Goal: Navigation & Orientation: Find specific page/section

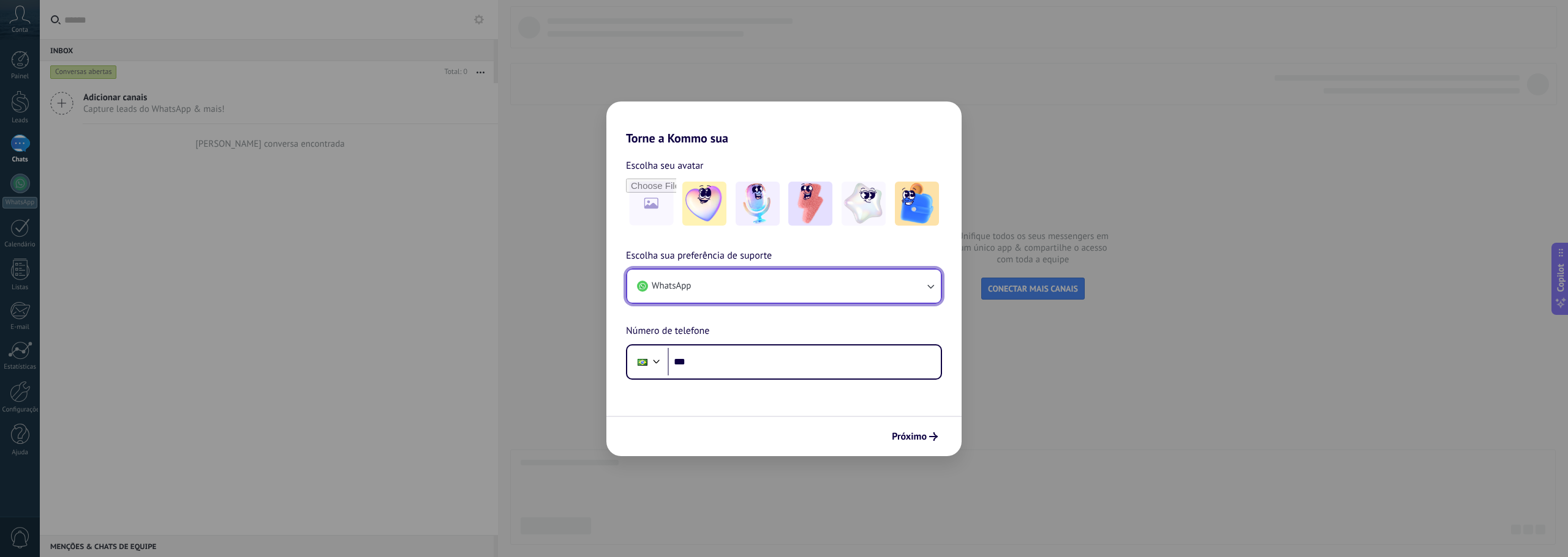
click at [922, 279] on button "WhatsApp" at bounding box center [783, 286] width 313 height 33
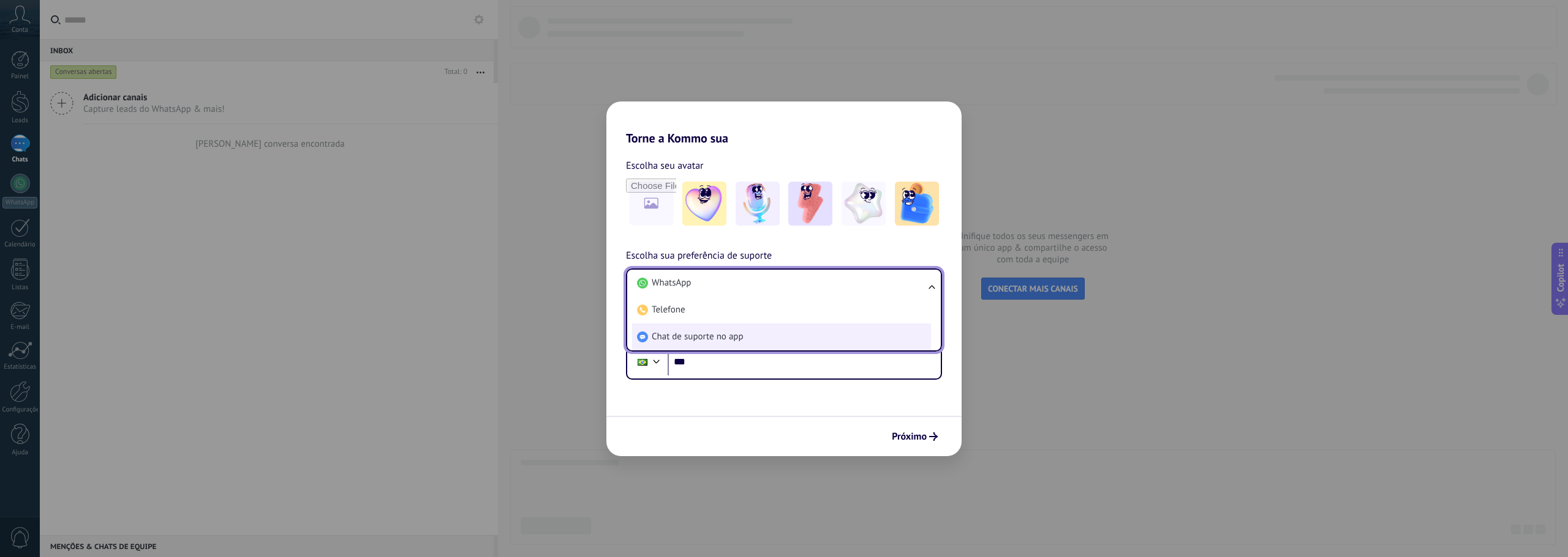
click at [724, 329] on li "Chat de suporte no app" at bounding box center [781, 337] width 299 height 27
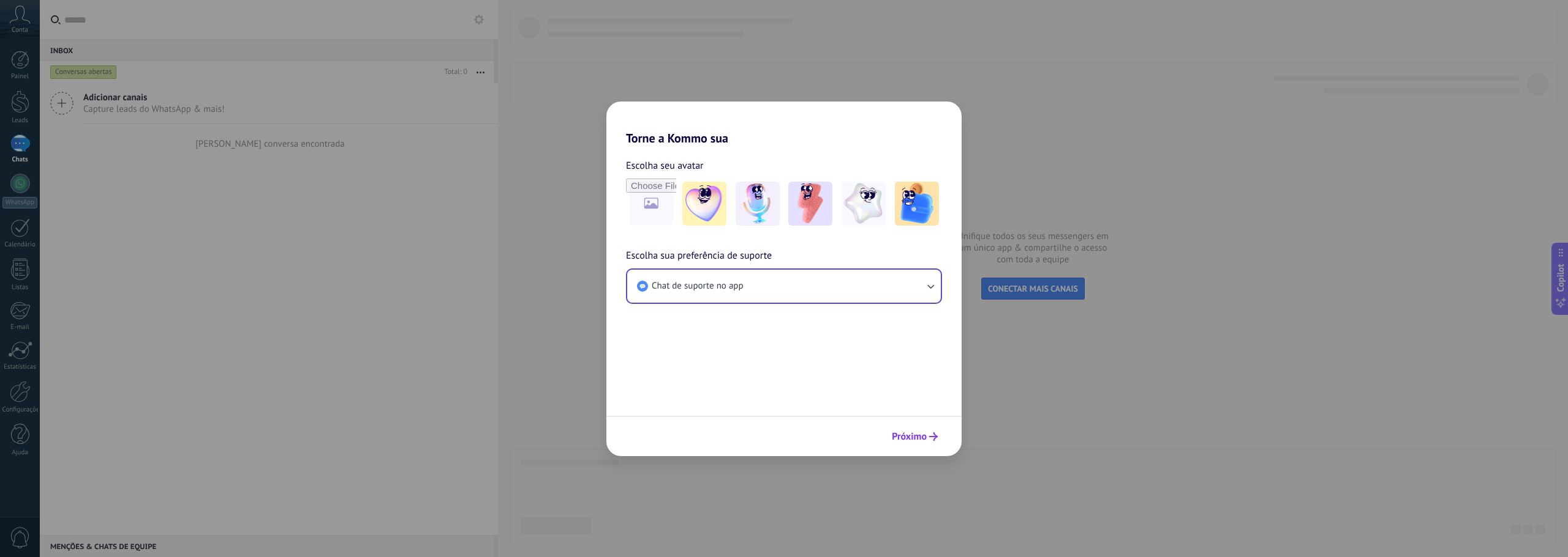
click at [918, 439] on span "Próximo" at bounding box center [909, 437] width 35 height 9
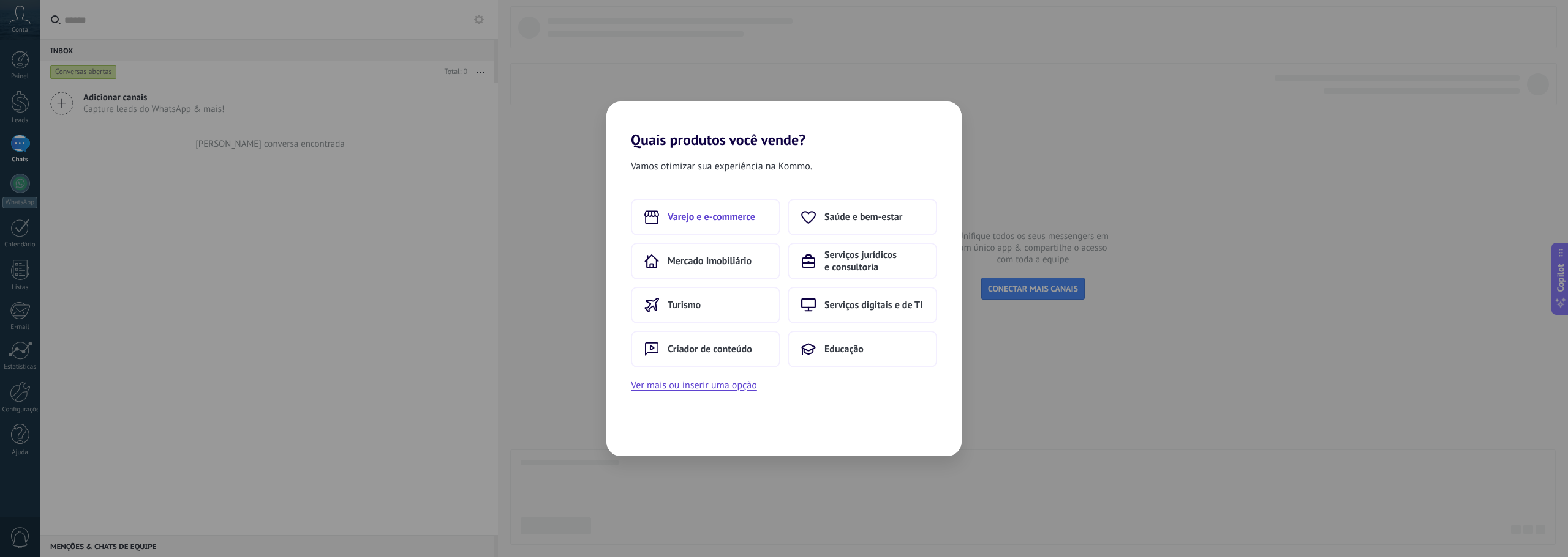
click at [677, 231] on button "Varejo e e-commerce" at bounding box center [705, 218] width 149 height 37
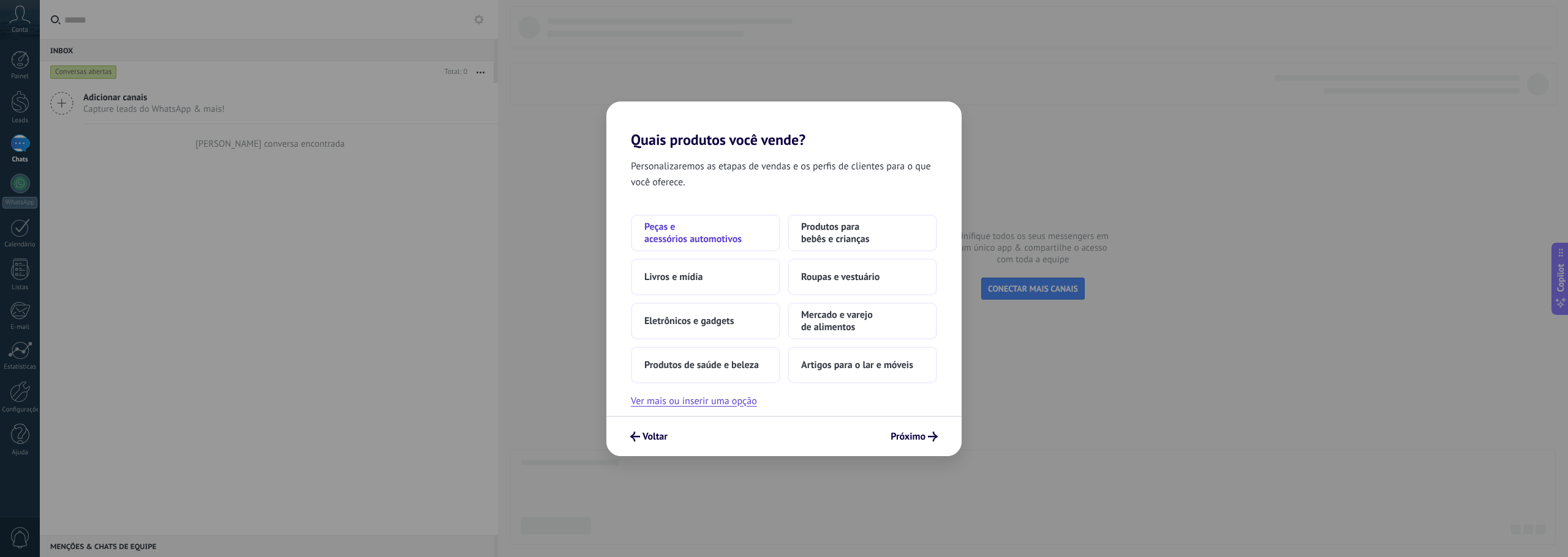
click at [758, 226] on span "Peças e acessórios automotivos" at bounding box center [706, 233] width 123 height 25
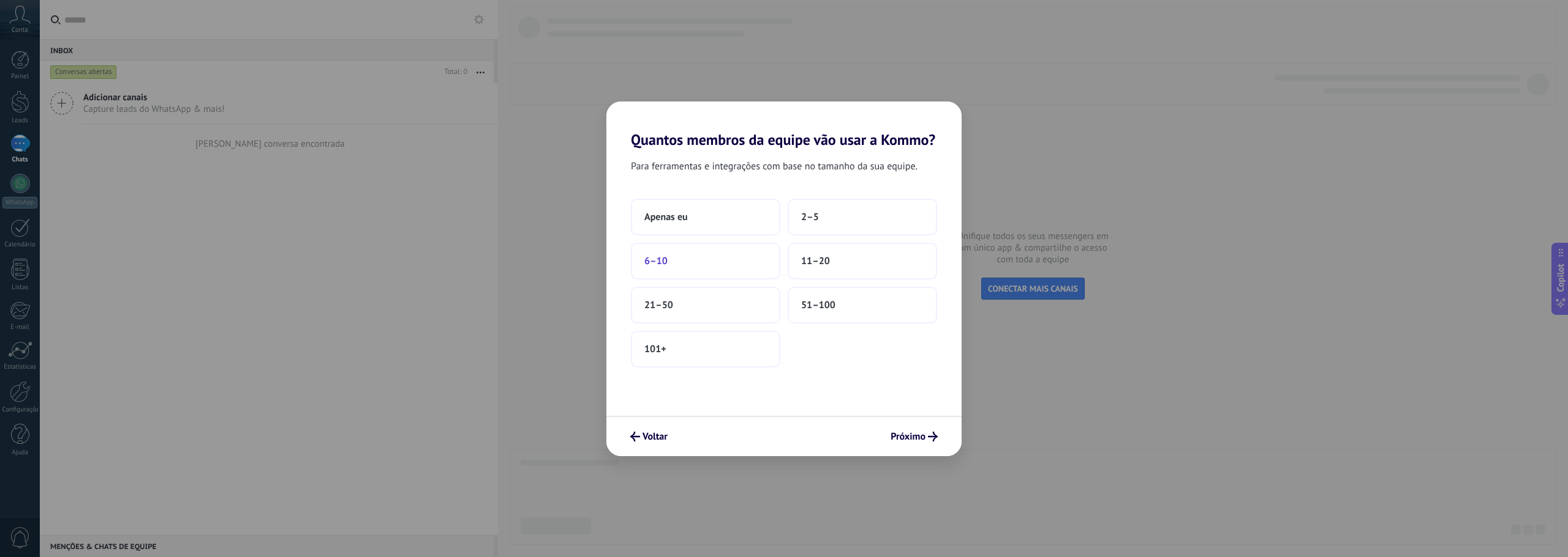
click at [715, 265] on button "6–10" at bounding box center [705, 261] width 149 height 37
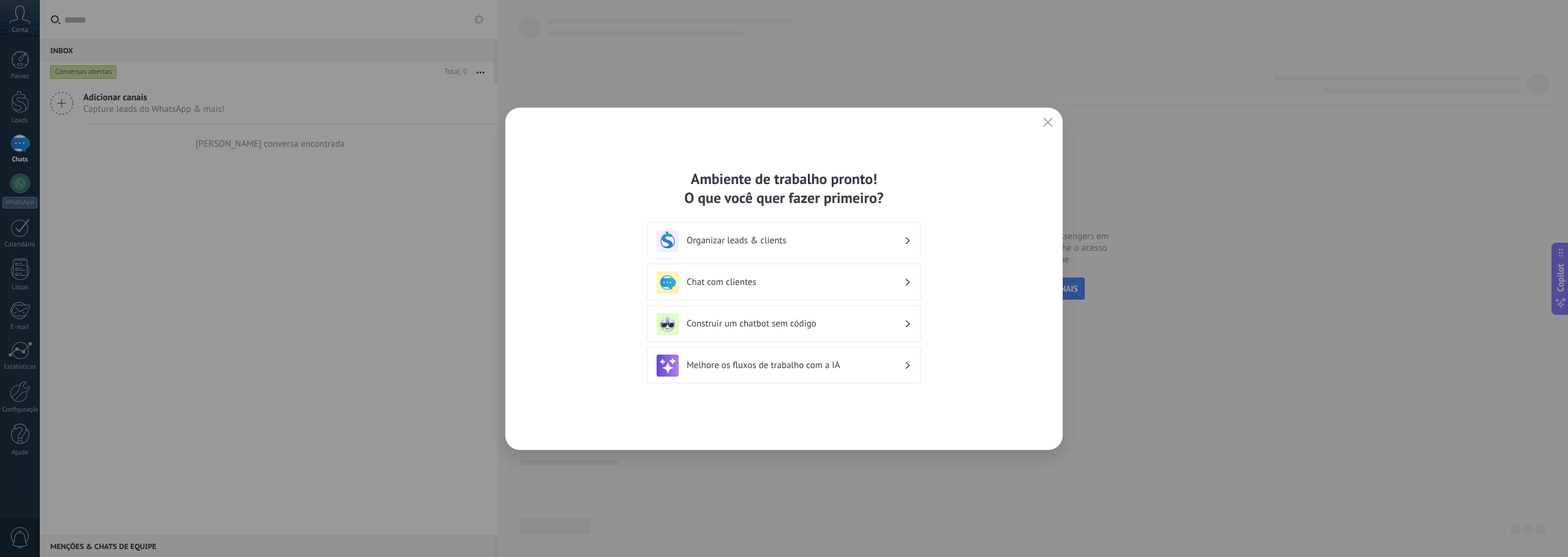
click at [886, 246] on div "Organizar leads & clients" at bounding box center [783, 241] width 254 height 22
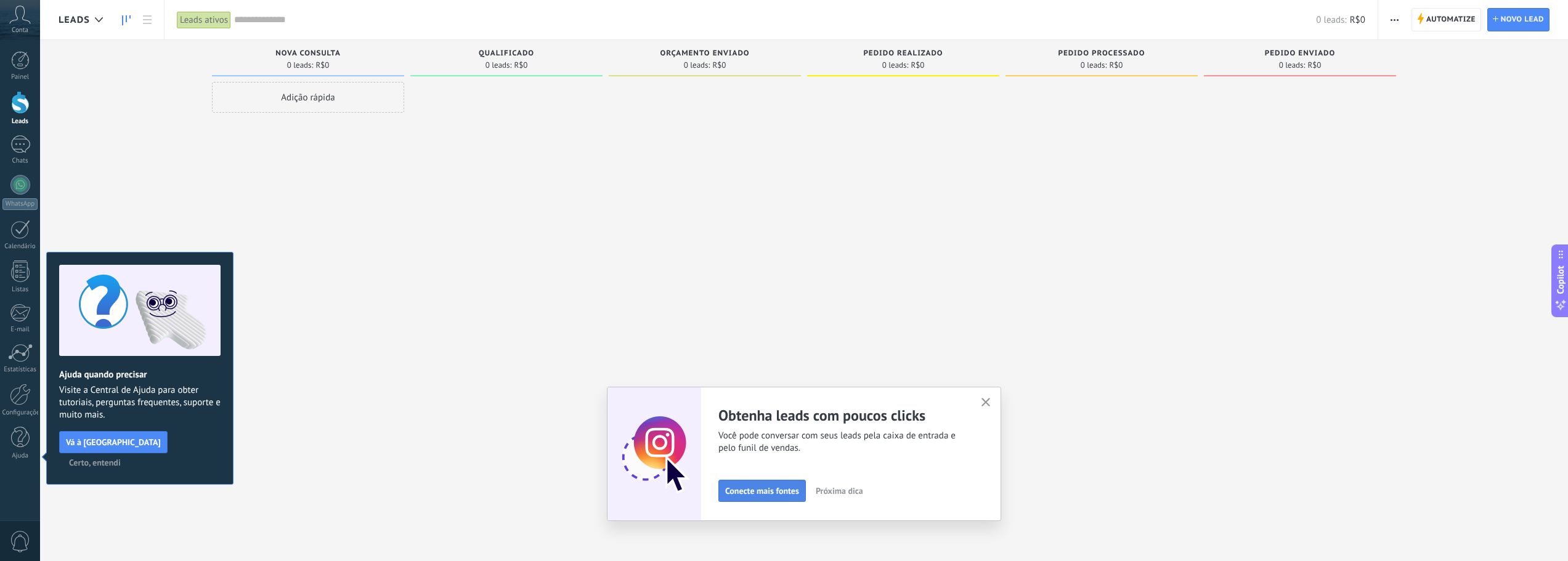
click at [753, 494] on span "Conecte mais fontes" at bounding box center [762, 491] width 74 height 9
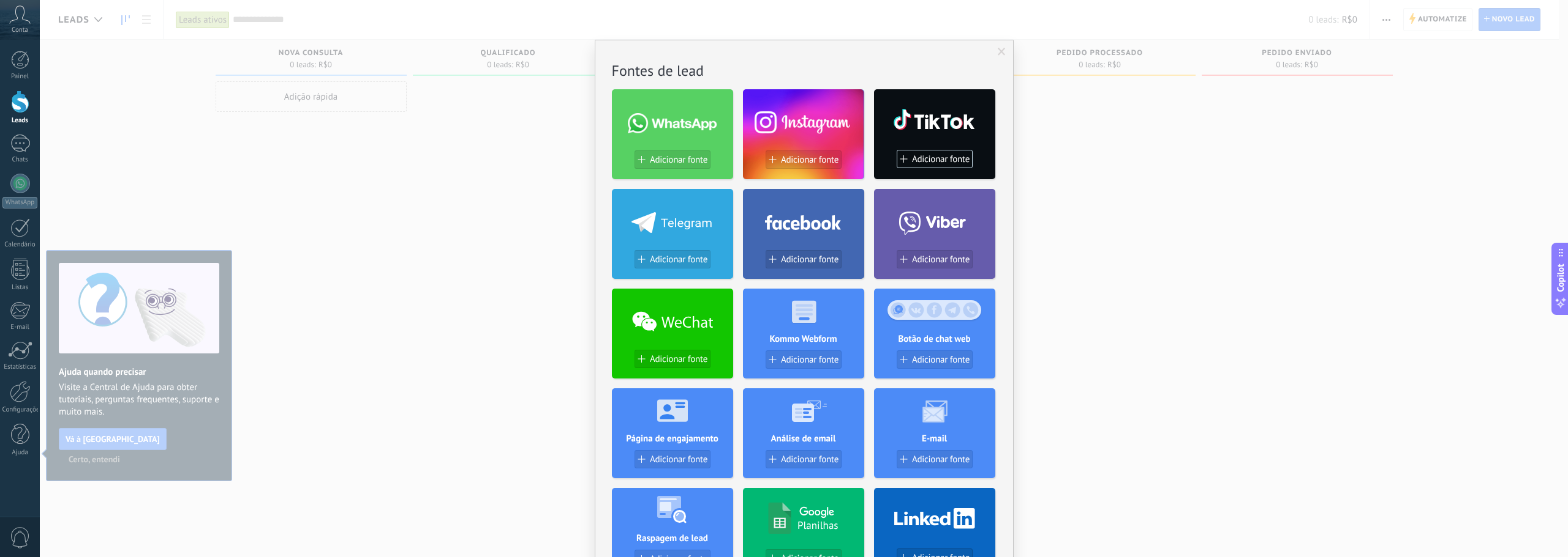
click at [1001, 53] on span at bounding box center [1002, 52] width 8 height 9
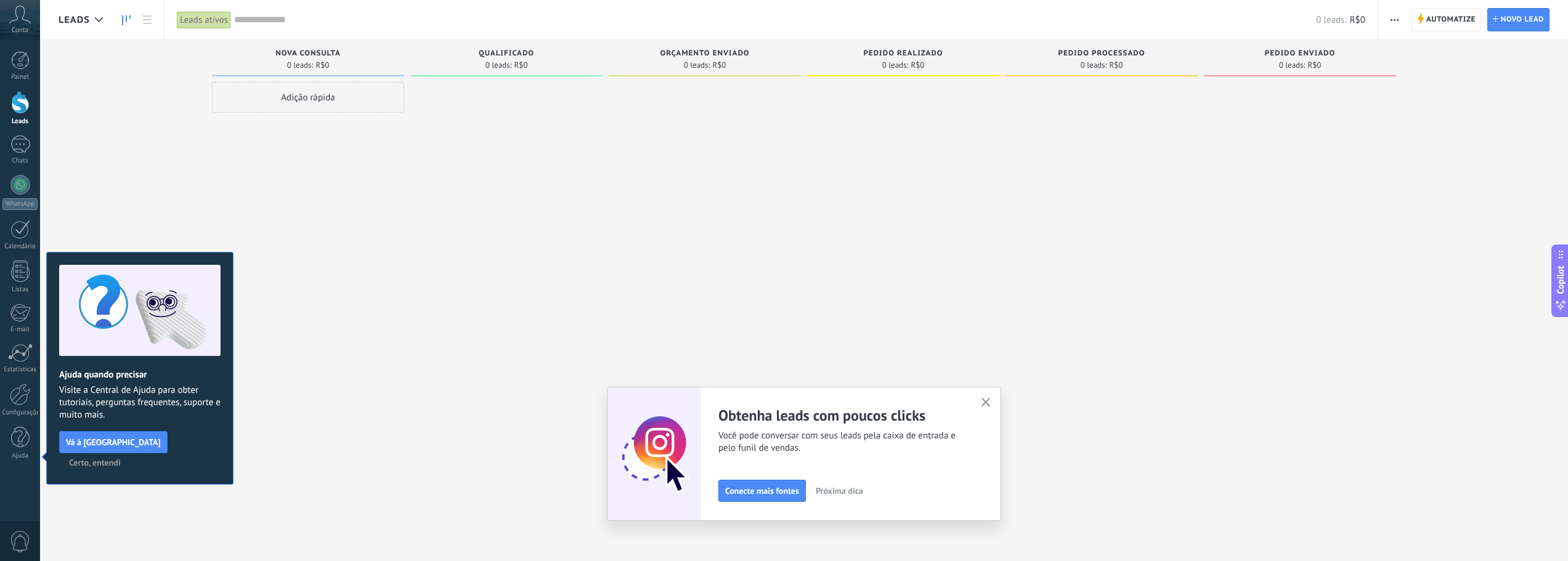
click at [989, 402] on use "button" at bounding box center [986, 403] width 10 height 10
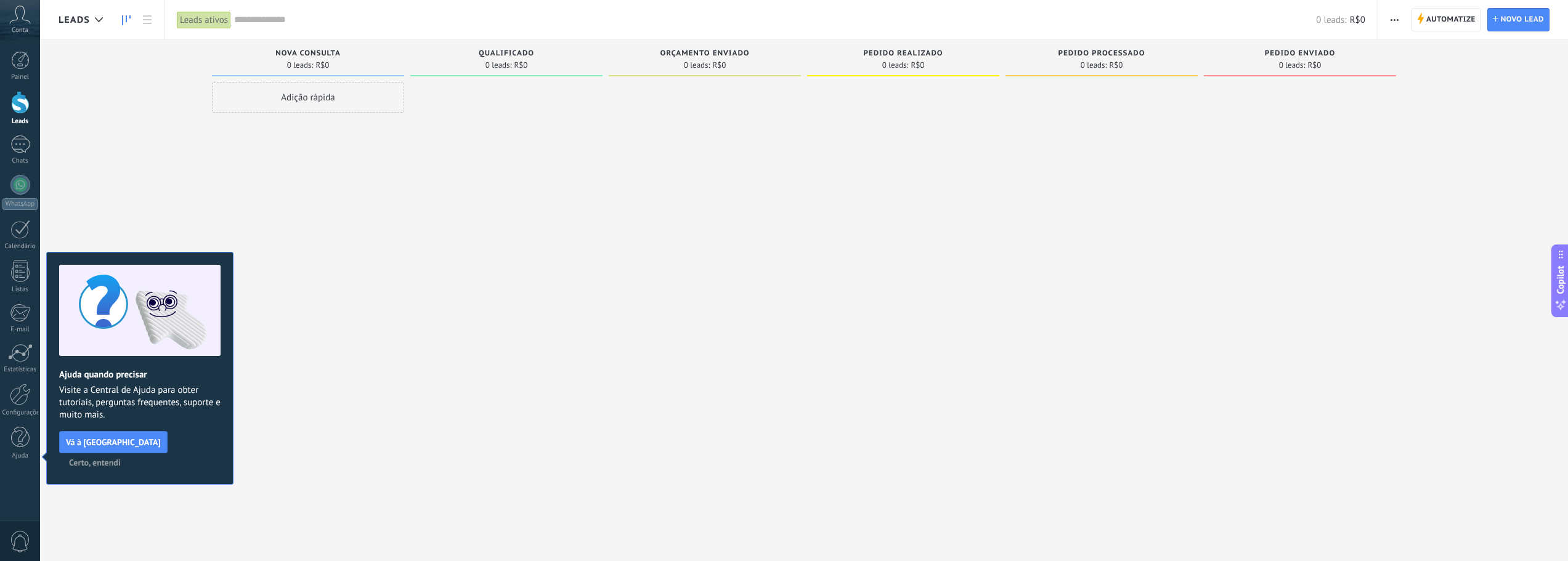
click at [120, 458] on span "Certo, entendi" at bounding box center [95, 462] width 51 height 9
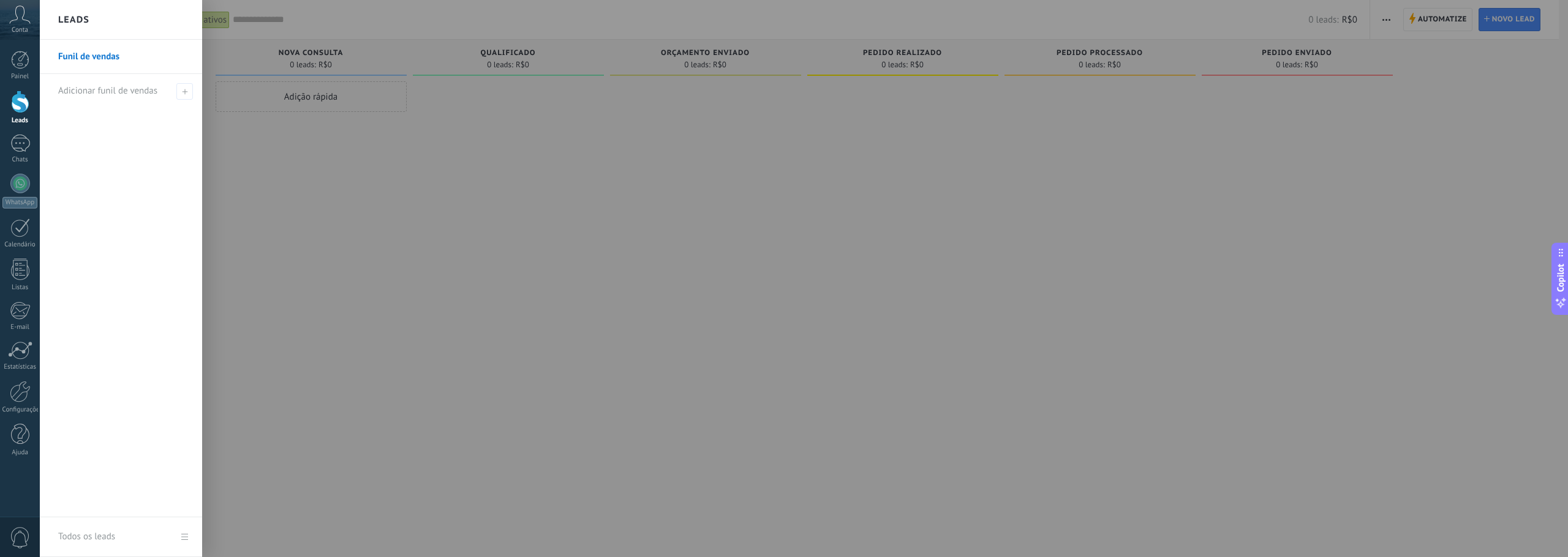
click at [9, 96] on link "Leads" at bounding box center [20, 108] width 40 height 34
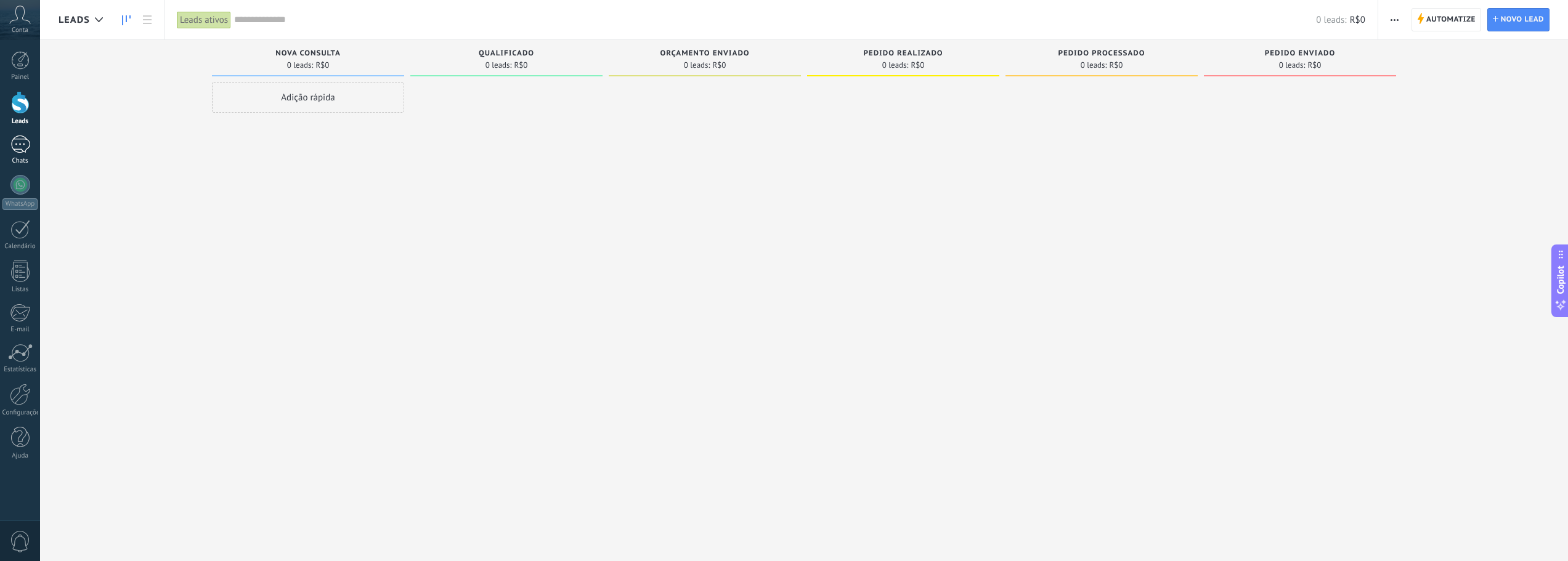
click at [26, 140] on div at bounding box center [20, 144] width 20 height 18
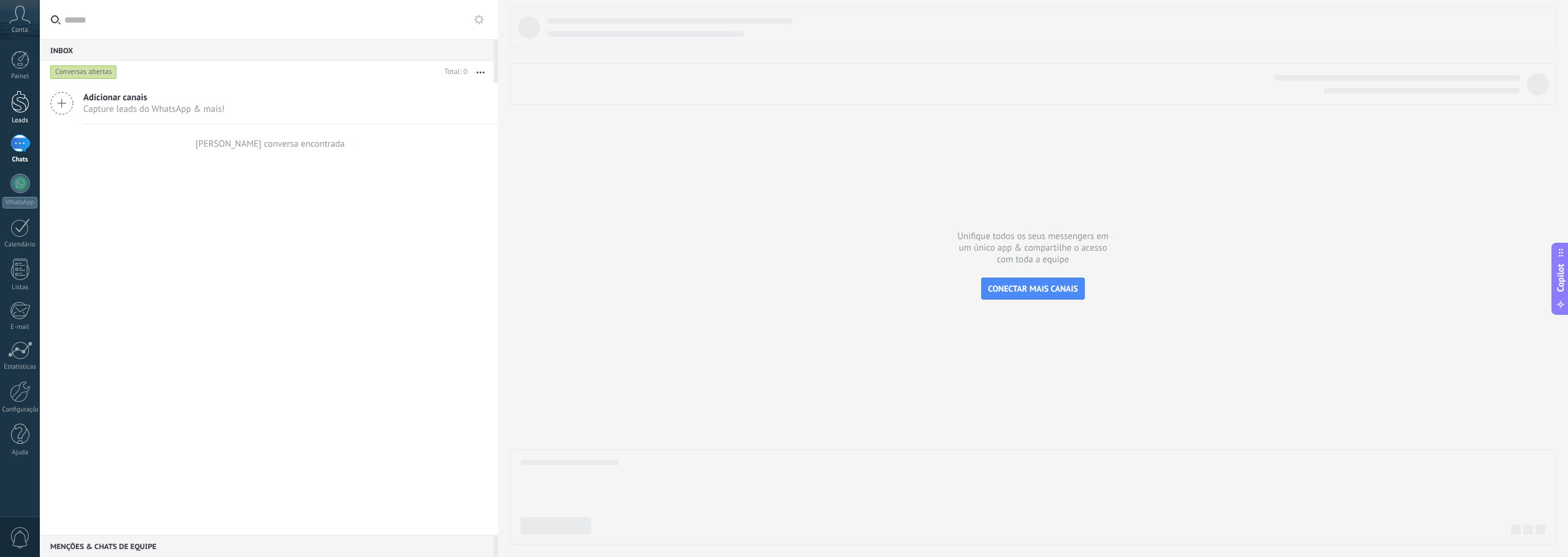
click at [22, 112] on div at bounding box center [20, 102] width 18 height 22
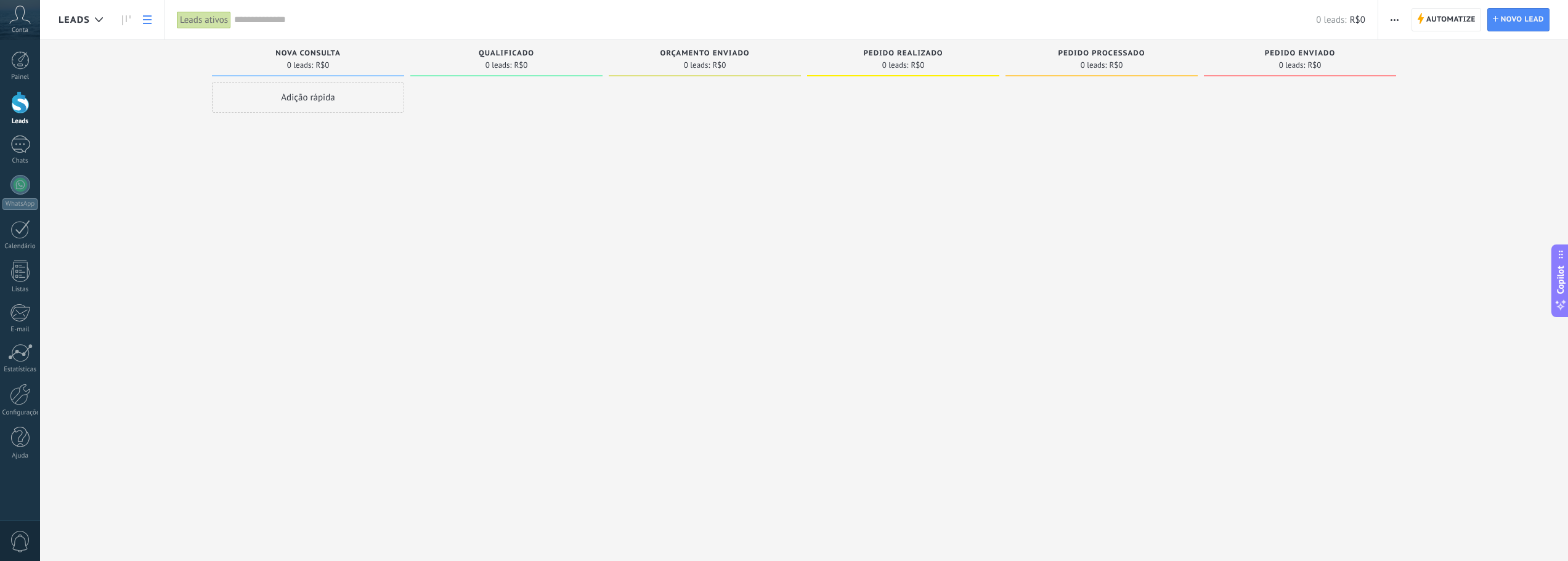
click at [146, 18] on icon at bounding box center [147, 19] width 9 height 9
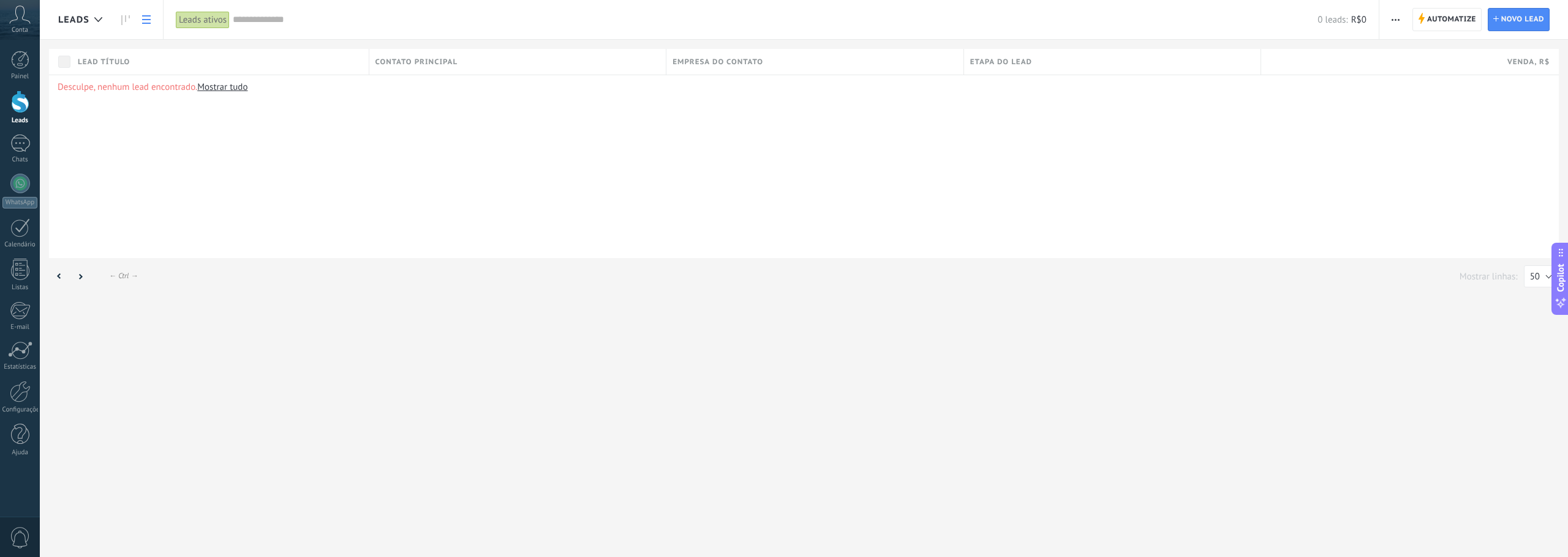
click at [144, 18] on icon at bounding box center [146, 19] width 9 height 9
click at [128, 19] on icon at bounding box center [125, 20] width 9 height 10
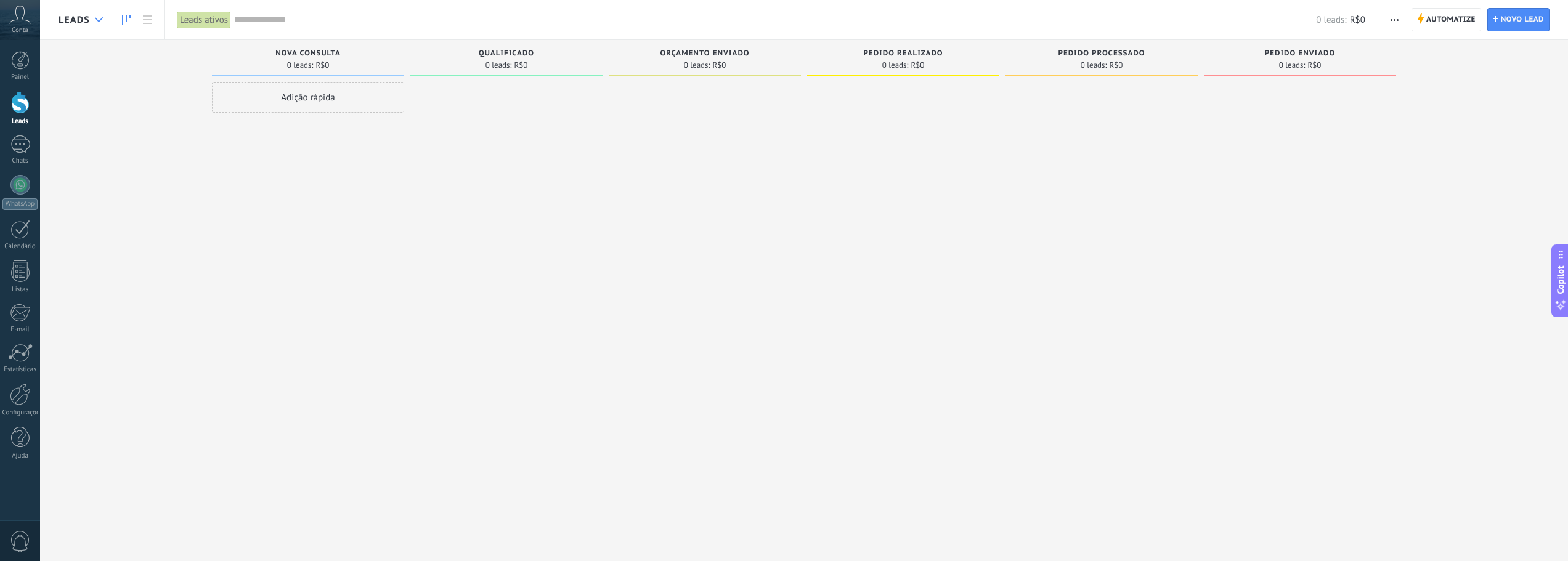
click at [94, 21] on div at bounding box center [99, 20] width 20 height 24
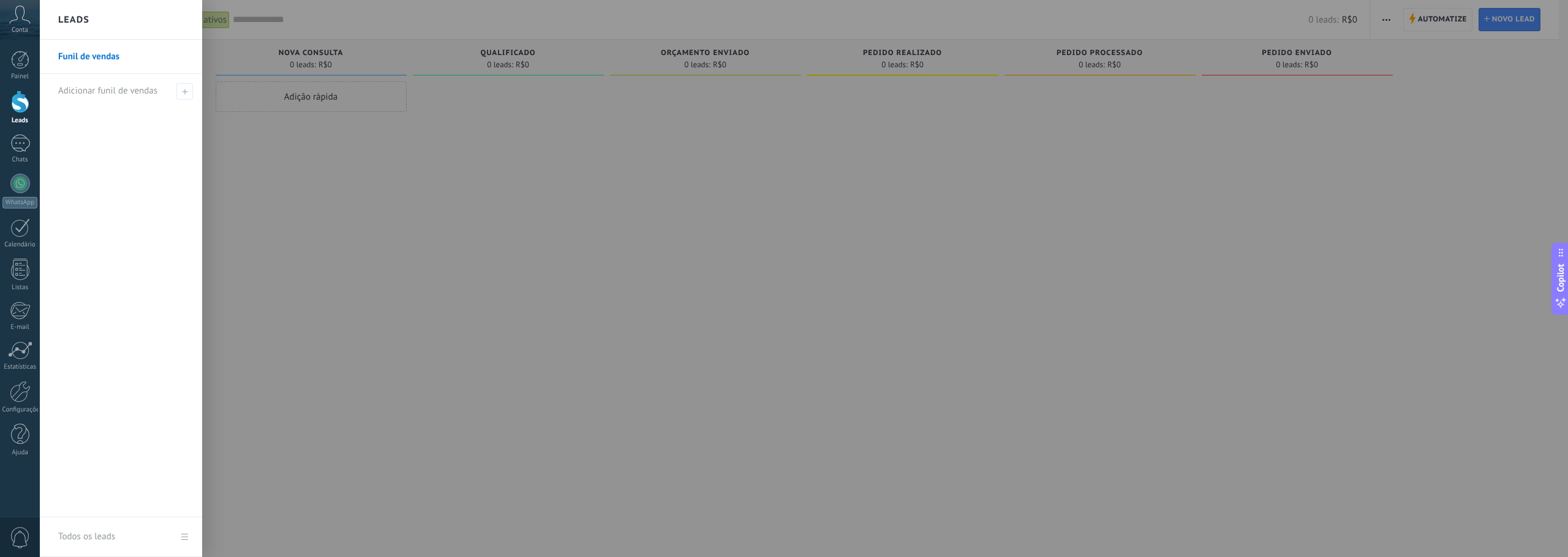
click at [97, 61] on link "Funil de vendas" at bounding box center [124, 57] width 132 height 34
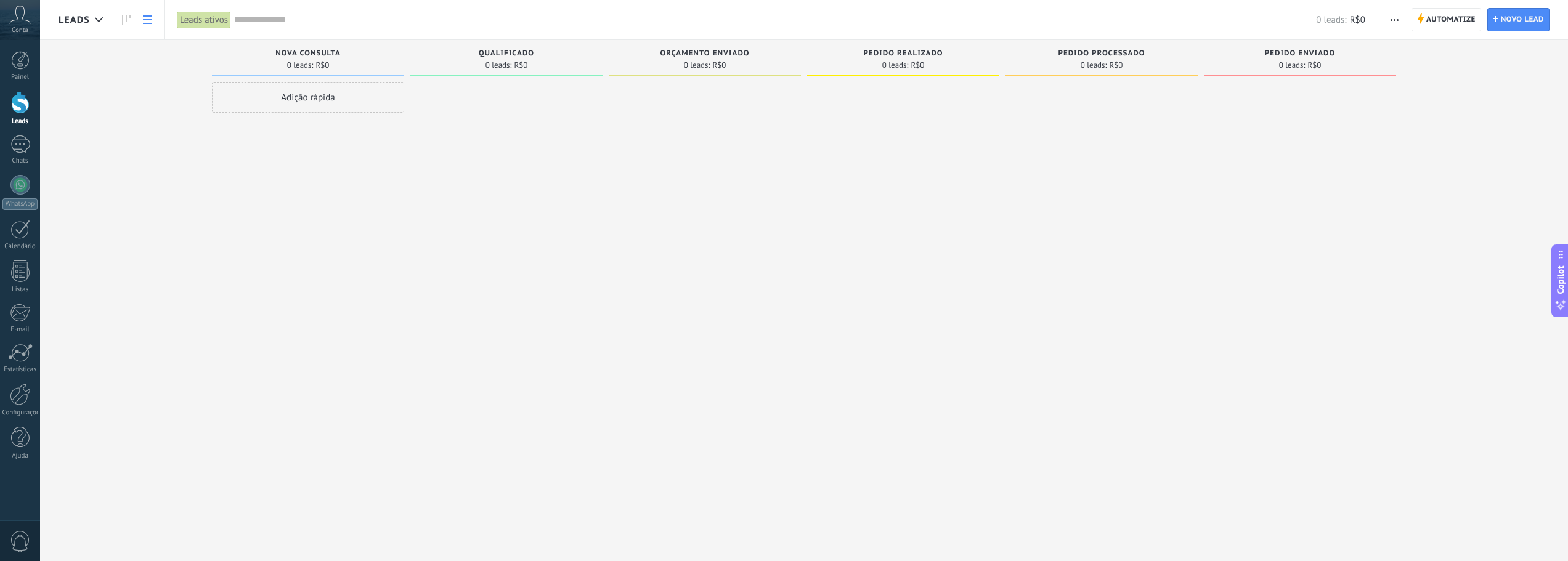
click at [155, 26] on link at bounding box center [147, 20] width 21 height 24
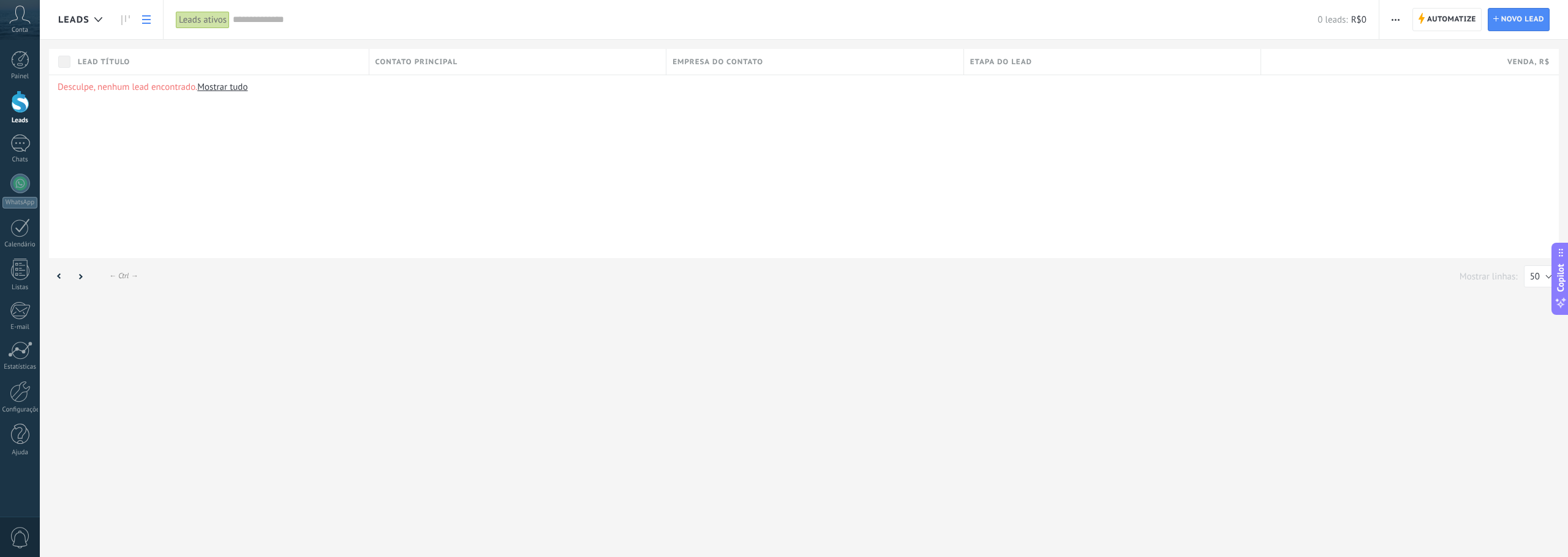
click at [167, 153] on div "Desculpe, nenhum lead encontrado. Mostrar tudo" at bounding box center [803, 167] width 1510 height 183
click at [104, 20] on div at bounding box center [98, 20] width 20 height 24
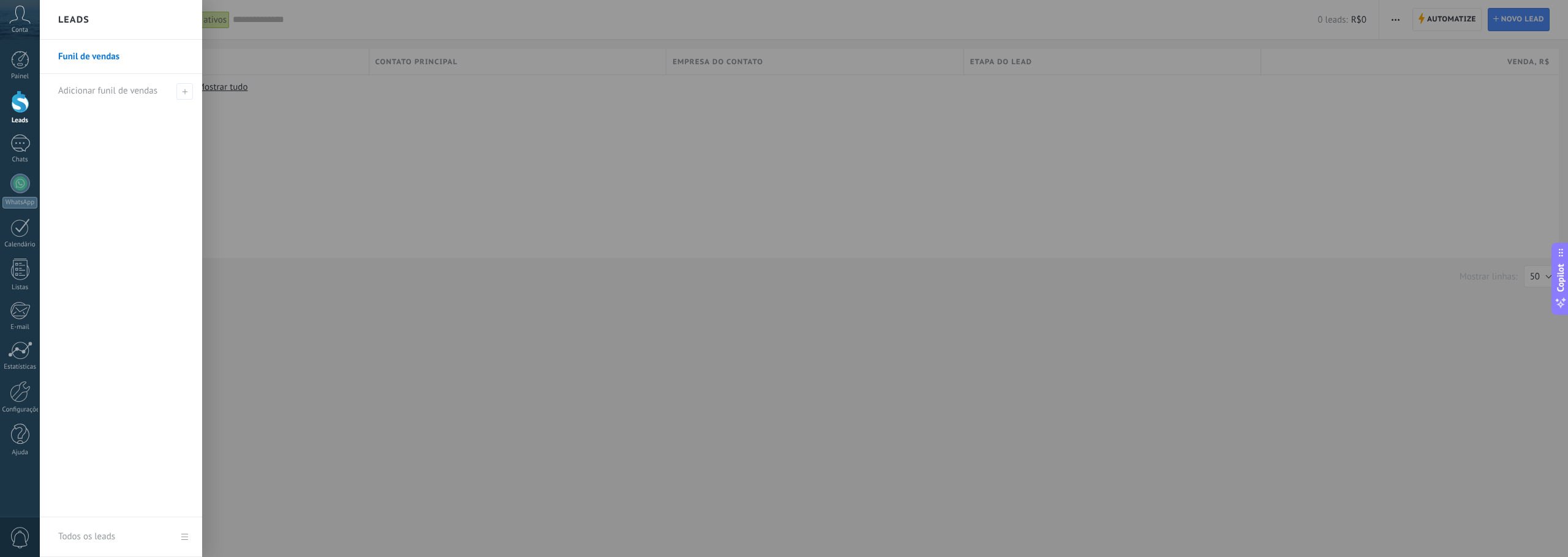
click at [76, 24] on h2 "Leads" at bounding box center [73, 20] width 31 height 38
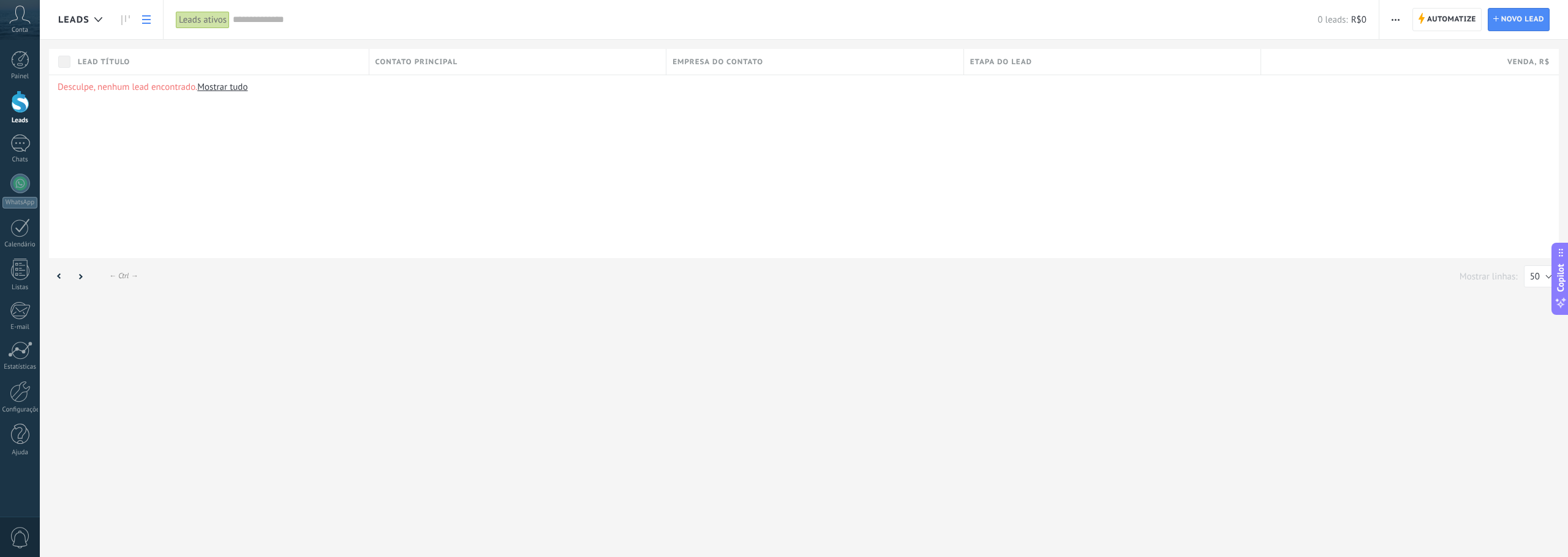
click at [147, 20] on use at bounding box center [146, 19] width 9 height 9
click at [156, 19] on link at bounding box center [146, 20] width 21 height 24
click at [234, 87] on link "Mostrar tudo" at bounding box center [222, 87] width 50 height 12
click at [232, 92] on link "Mostrar tudo" at bounding box center [222, 87] width 50 height 12
click at [233, 91] on link "Mostrar tudo" at bounding box center [222, 87] width 50 height 12
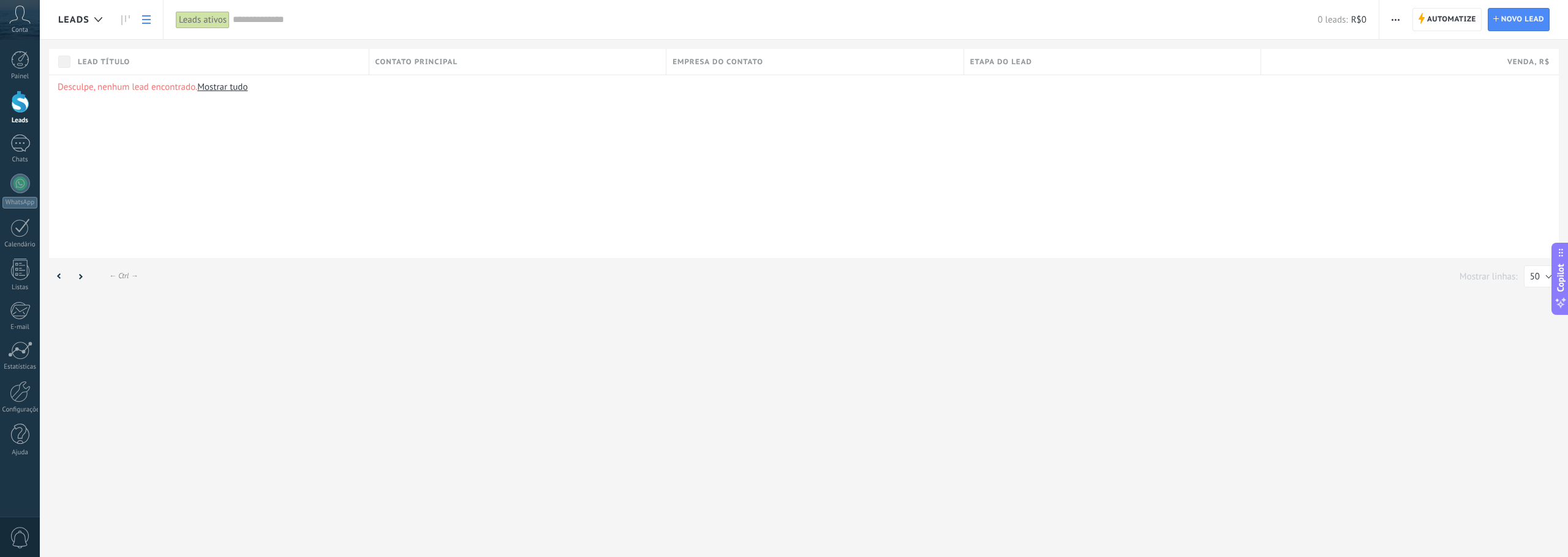
click at [237, 81] on link "Mostrar tudo" at bounding box center [222, 87] width 50 height 12
click at [34, 142] on link "Chats" at bounding box center [20, 149] width 40 height 29
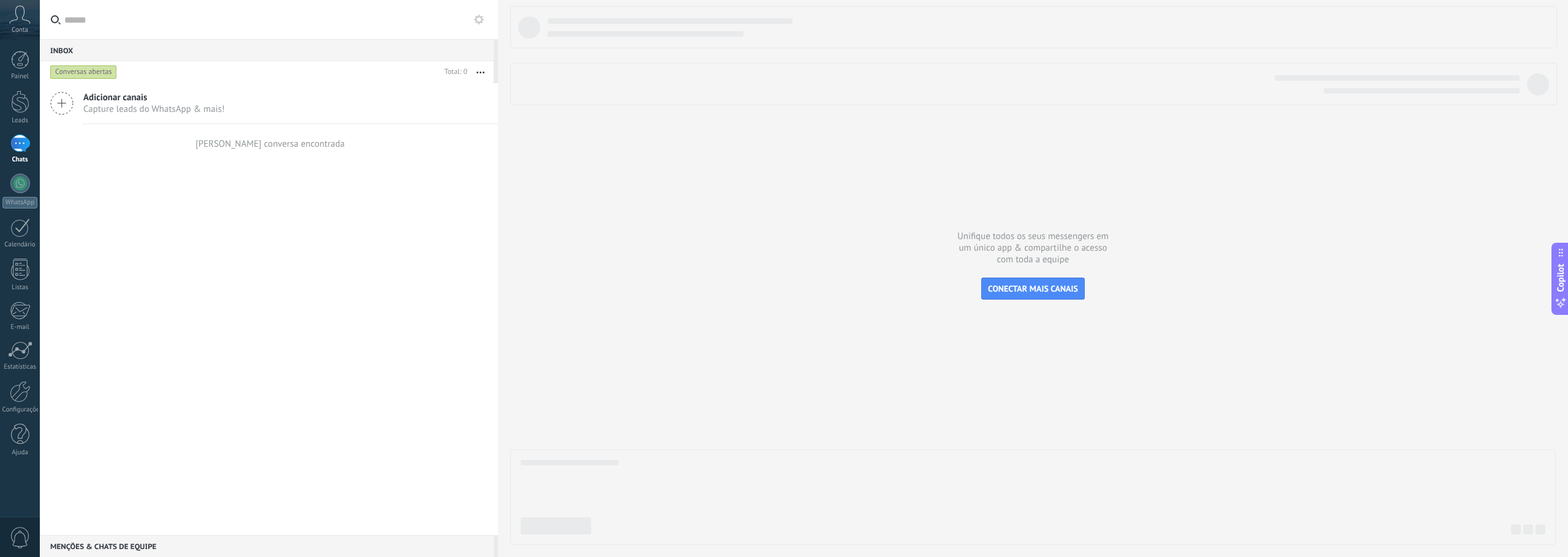
click at [14, 145] on div at bounding box center [20, 143] width 20 height 18
click at [27, 100] on div at bounding box center [20, 102] width 18 height 22
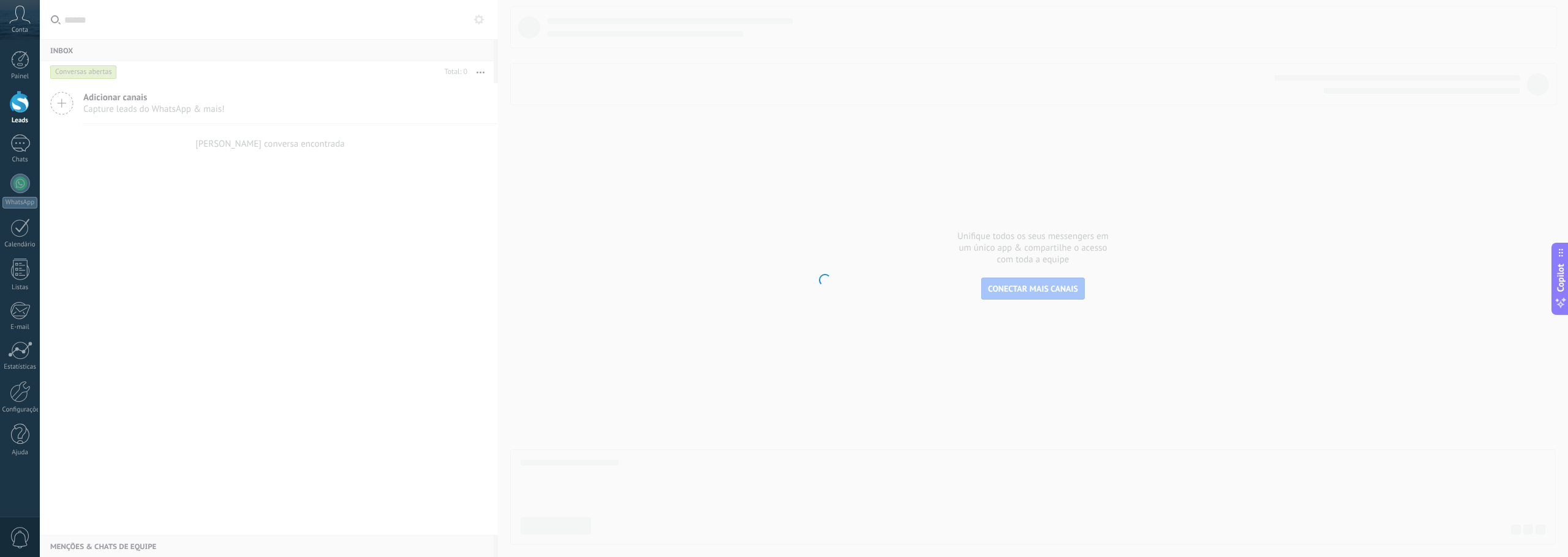
click at [27, 18] on icon at bounding box center [20, 14] width 22 height 18
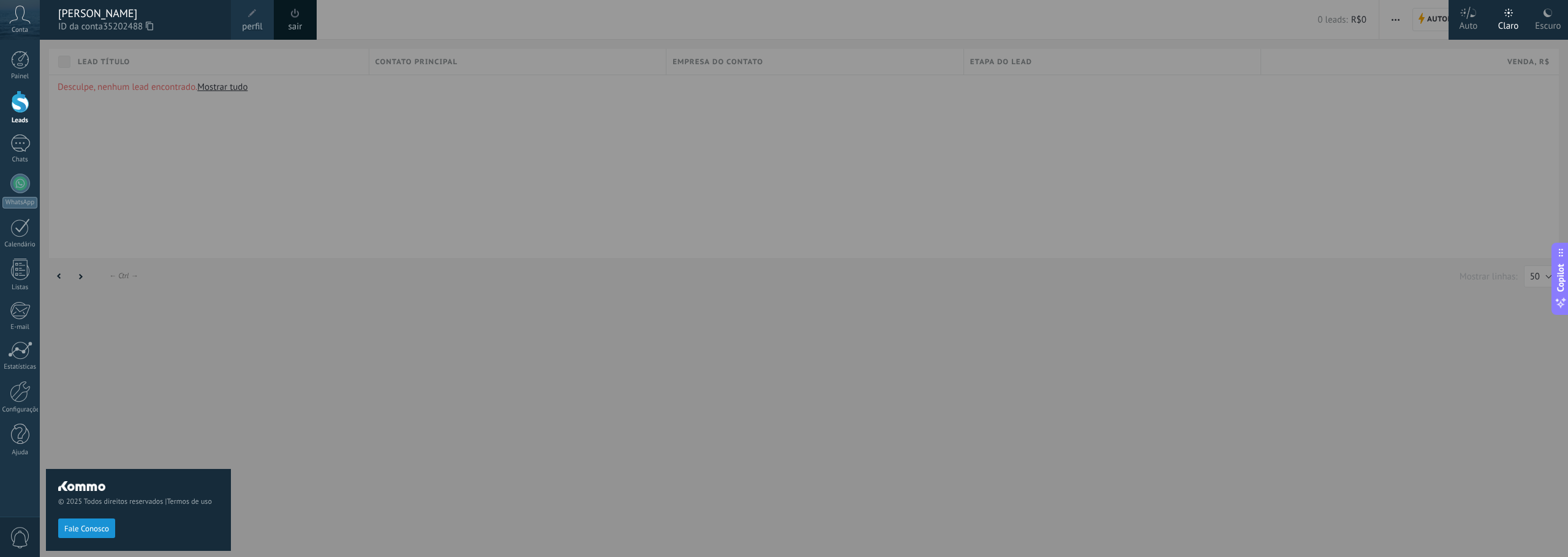
click at [310, 365] on div at bounding box center [824, 278] width 1568 height 557
click at [22, 53] on div at bounding box center [20, 60] width 18 height 18
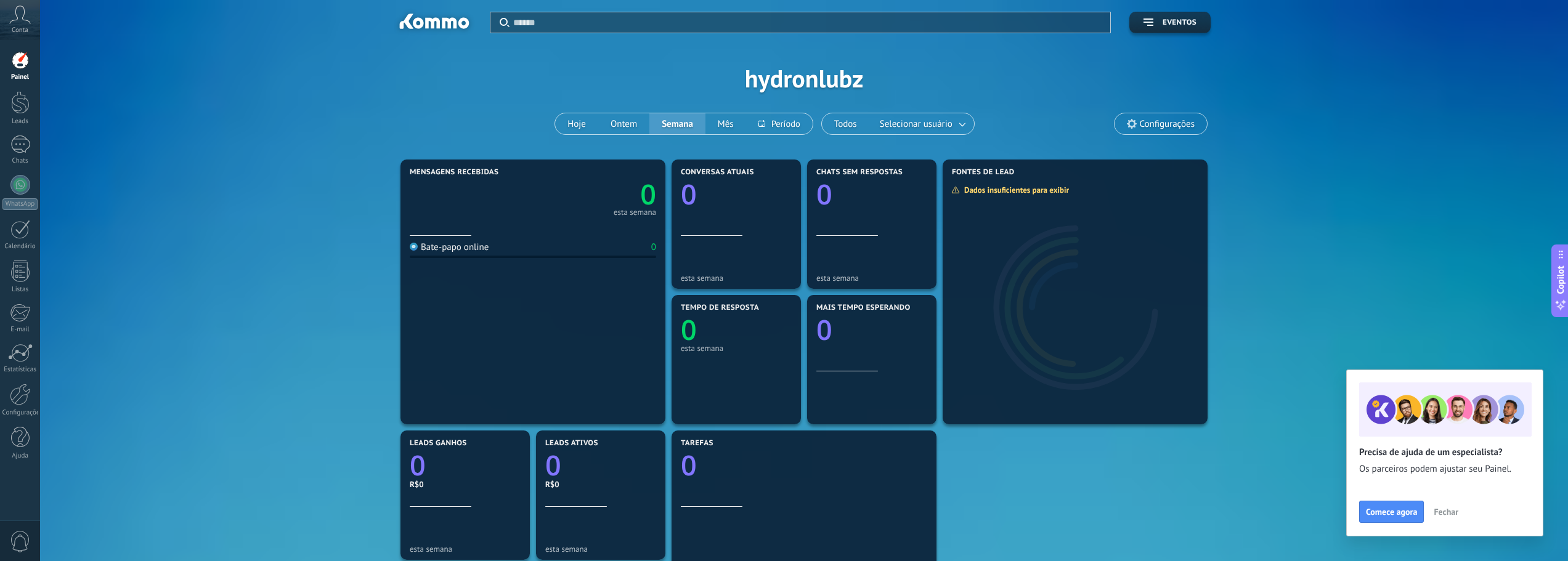
click at [1440, 509] on span "Fechar" at bounding box center [1446, 512] width 25 height 9
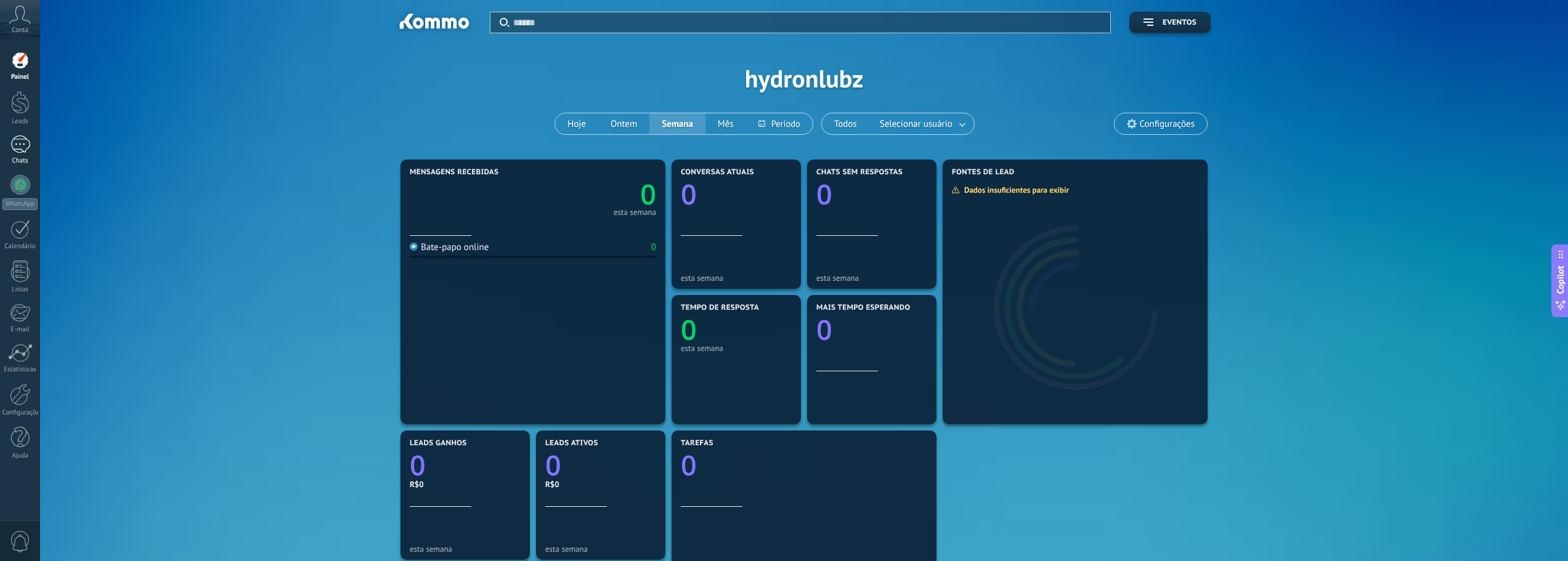
click at [10, 150] on div at bounding box center [20, 144] width 20 height 18
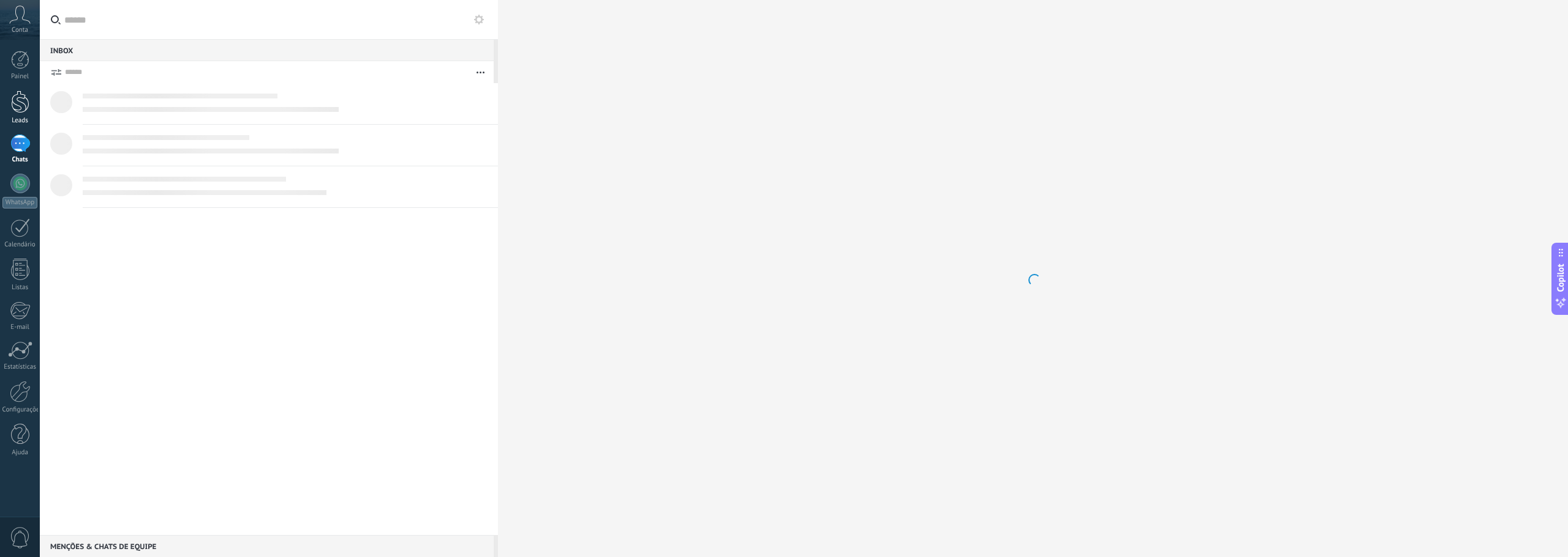
click at [14, 92] on div at bounding box center [20, 102] width 18 height 22
click at [17, 70] on link "Painel" at bounding box center [20, 66] width 40 height 30
click at [15, 34] on div "Conta" at bounding box center [20, 20] width 40 height 40
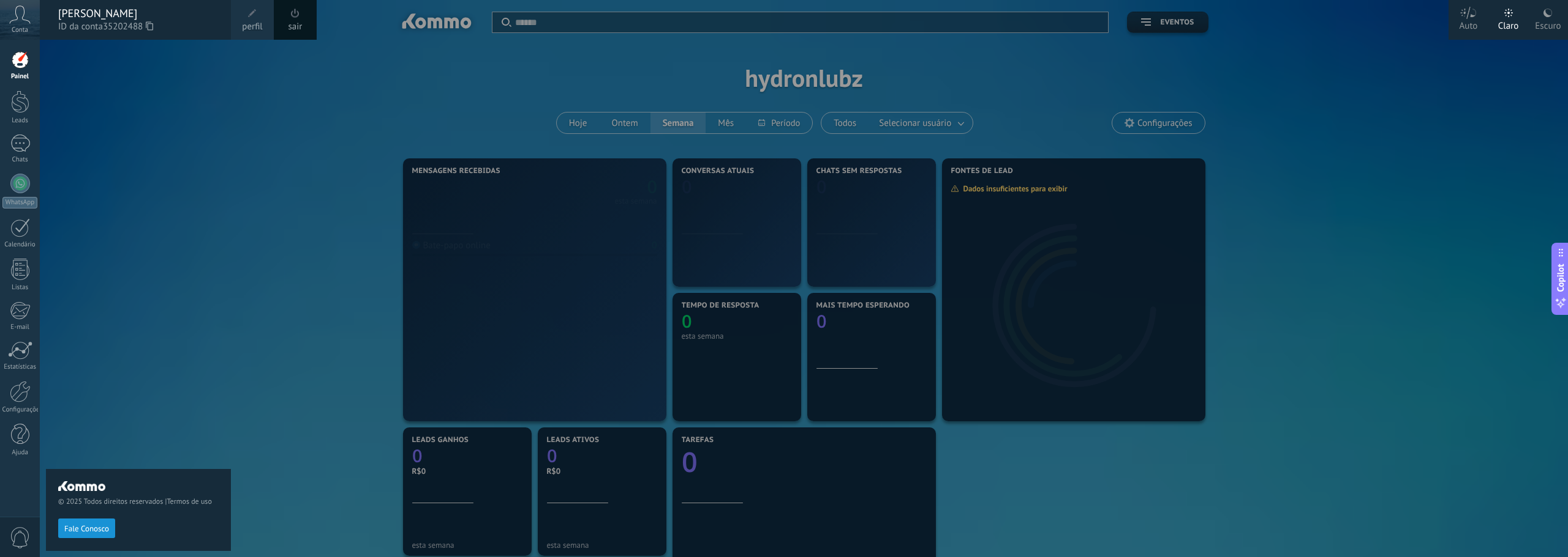
click at [25, 17] on icon at bounding box center [20, 14] width 22 height 18
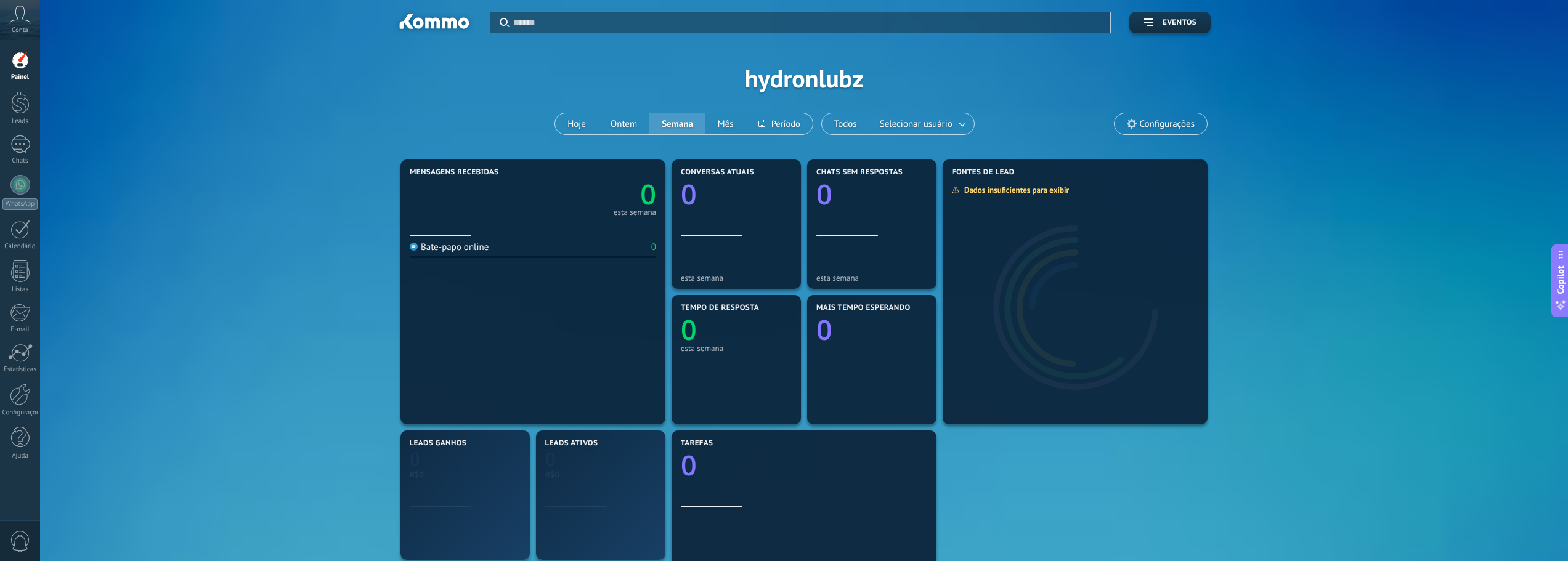
click at [22, 83] on div "Painel Leads Chats WhatsApp Clientes" at bounding box center [20, 262] width 40 height 421
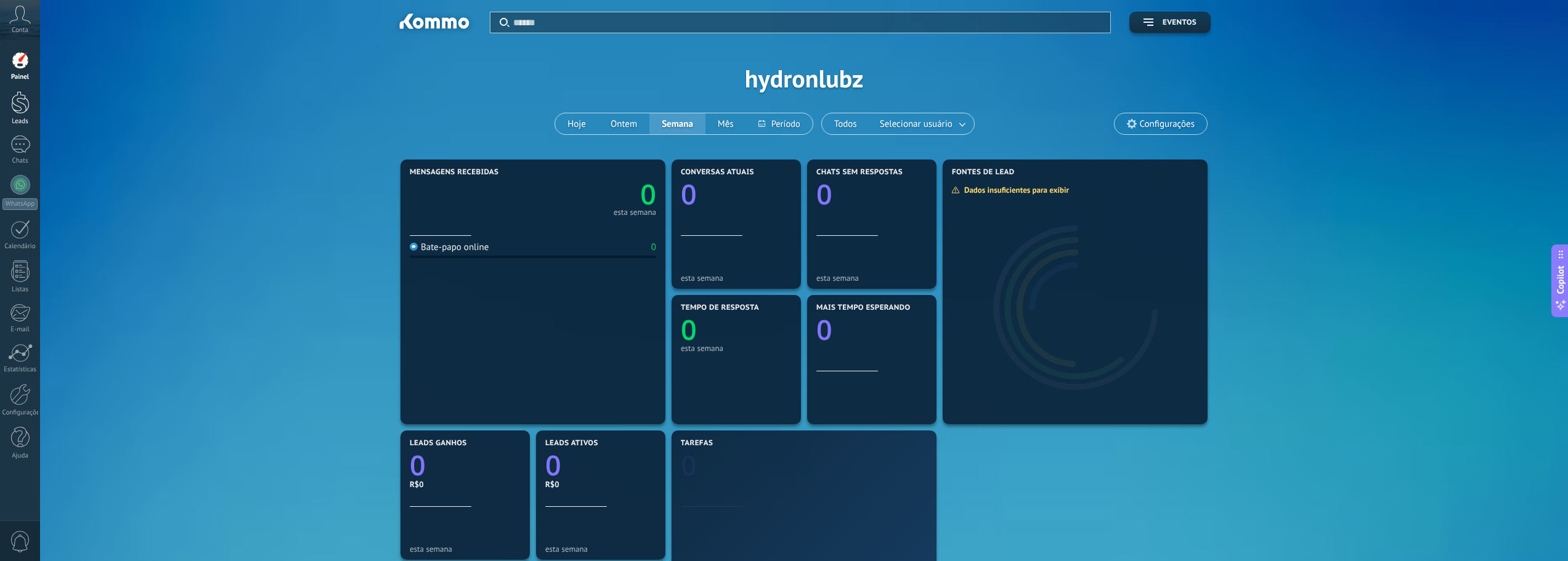
click at [19, 100] on div at bounding box center [20, 103] width 18 height 22
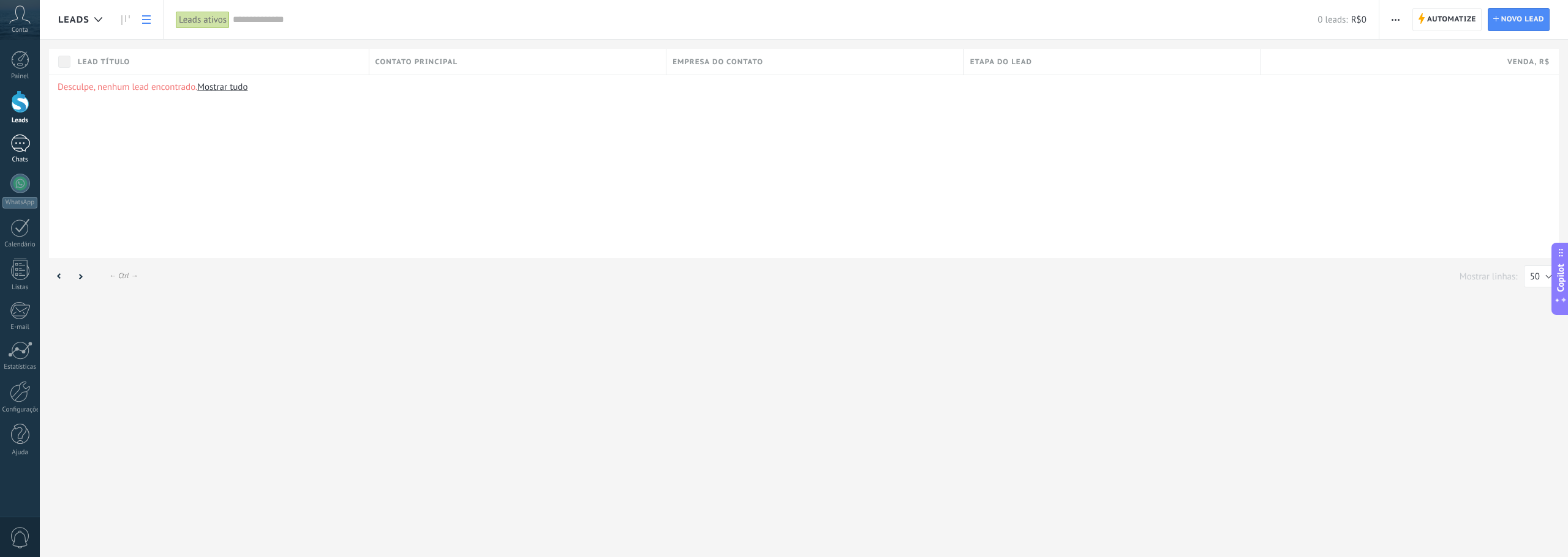
click at [20, 151] on div at bounding box center [20, 143] width 20 height 18
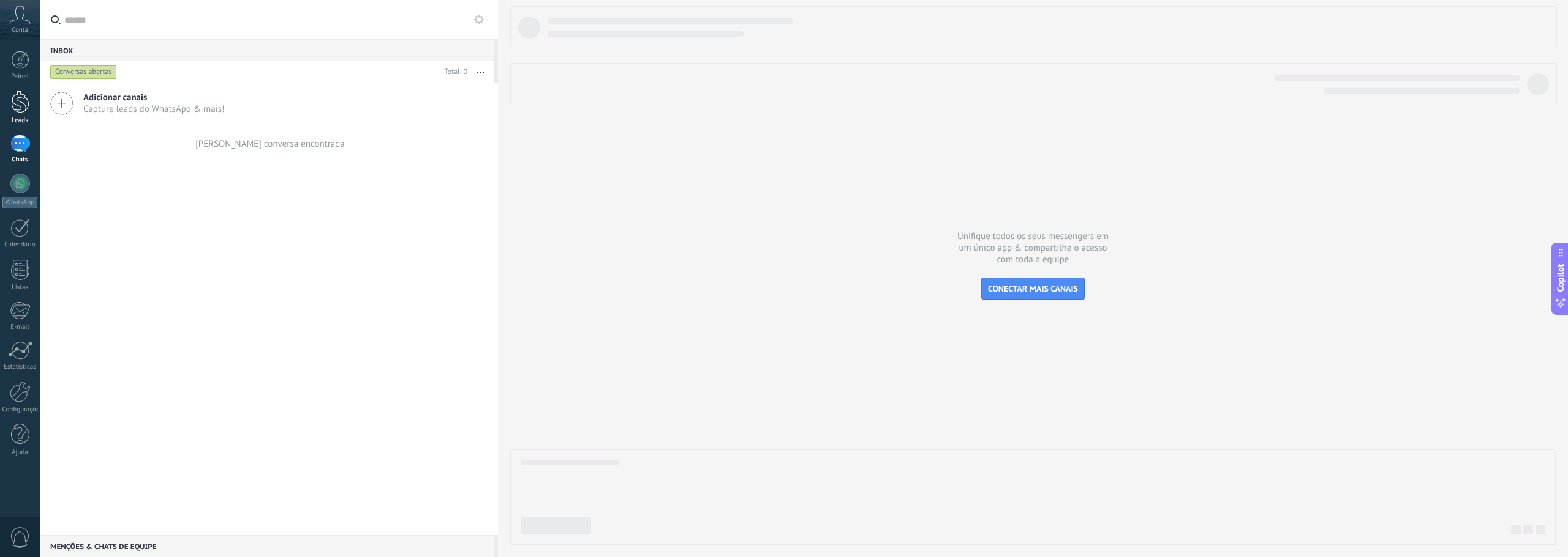
click at [22, 98] on div at bounding box center [20, 102] width 18 height 22
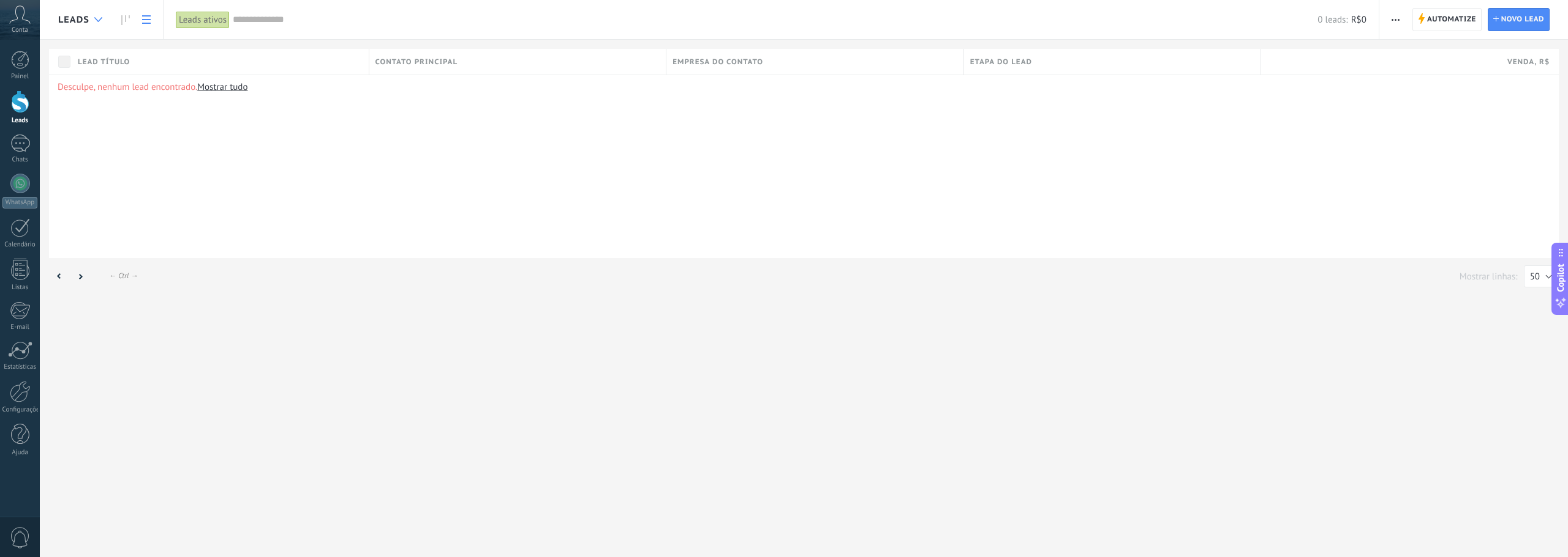
click at [100, 24] on div at bounding box center [98, 20] width 20 height 24
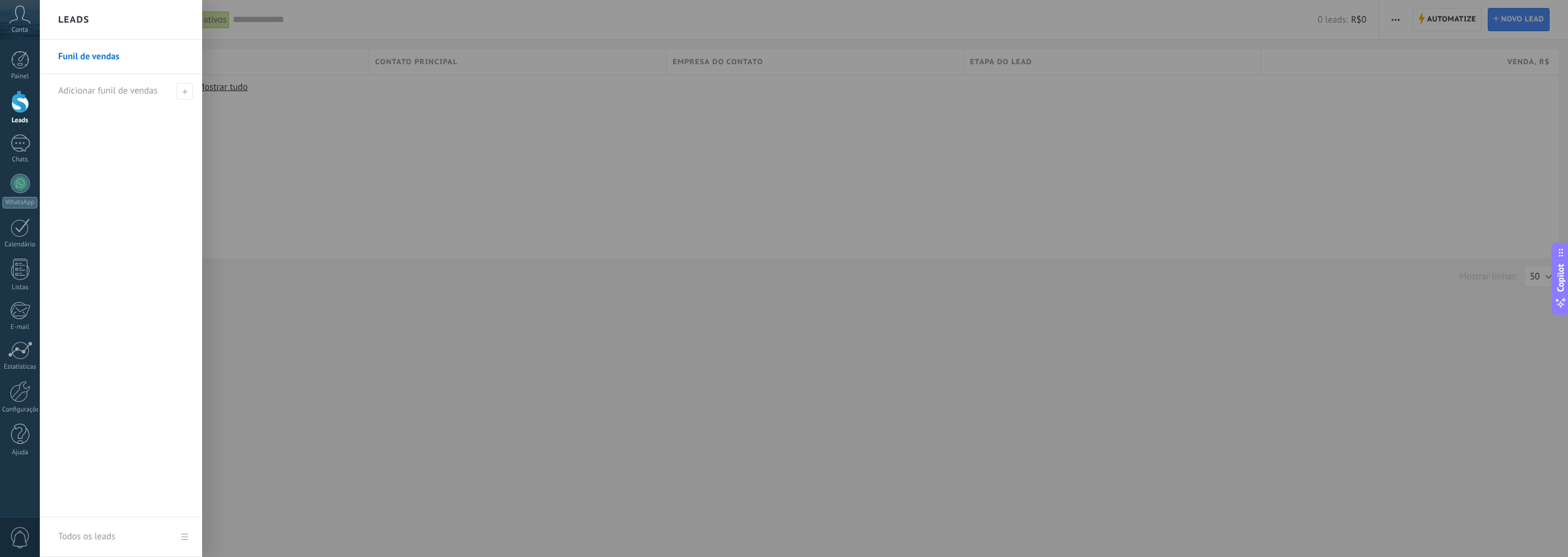
click at [97, 57] on link "Funil de vendas" at bounding box center [124, 57] width 132 height 34
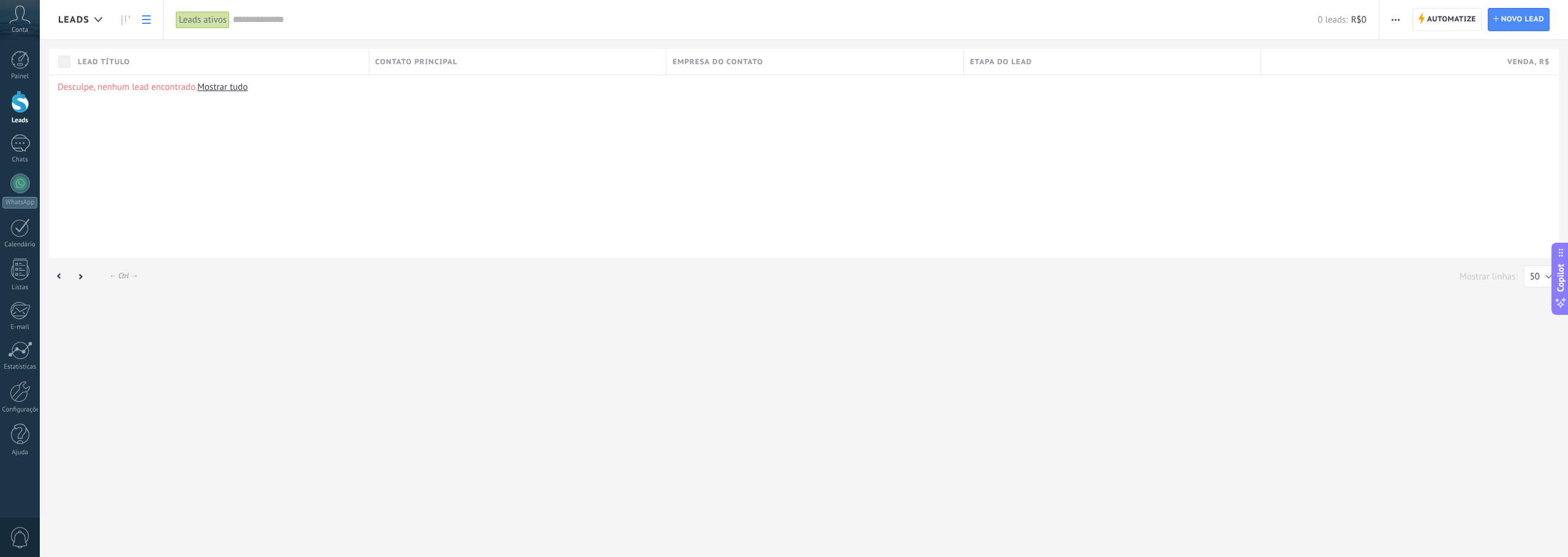
click at [219, 86] on link "Mostrar tudo" at bounding box center [222, 87] width 50 height 12
click at [26, 60] on div at bounding box center [20, 60] width 18 height 18
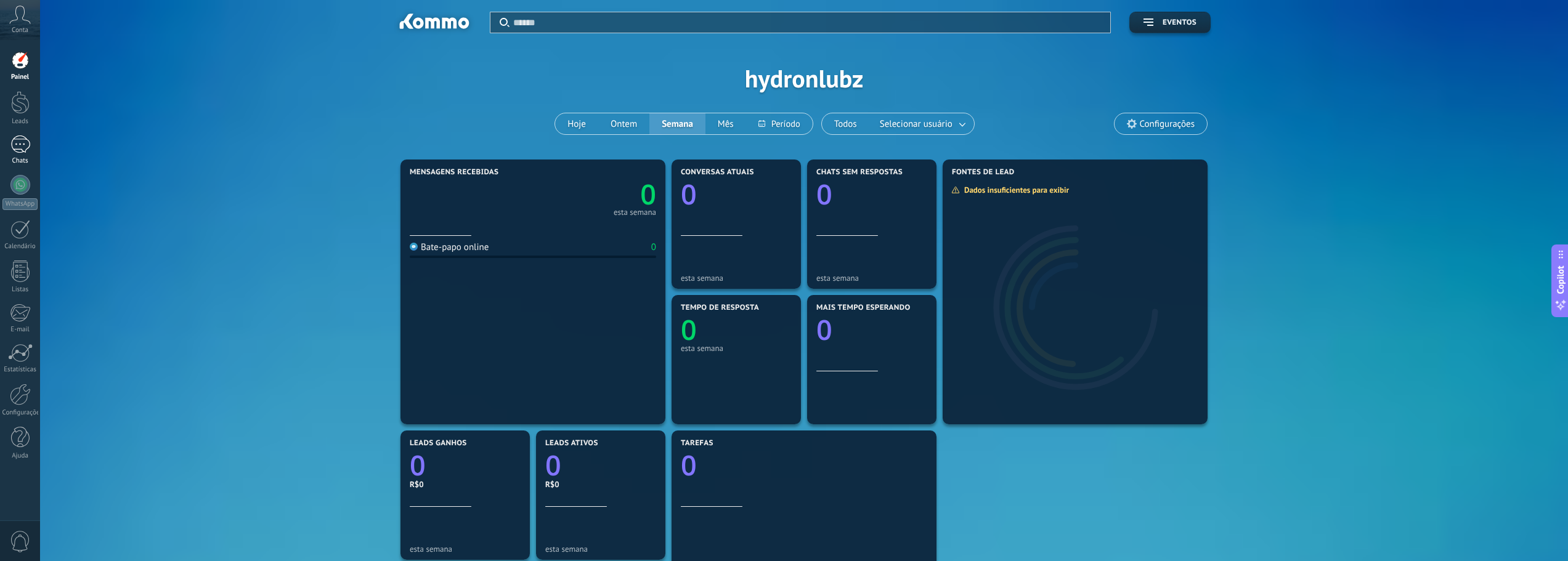
click at [24, 150] on div at bounding box center [20, 144] width 20 height 18
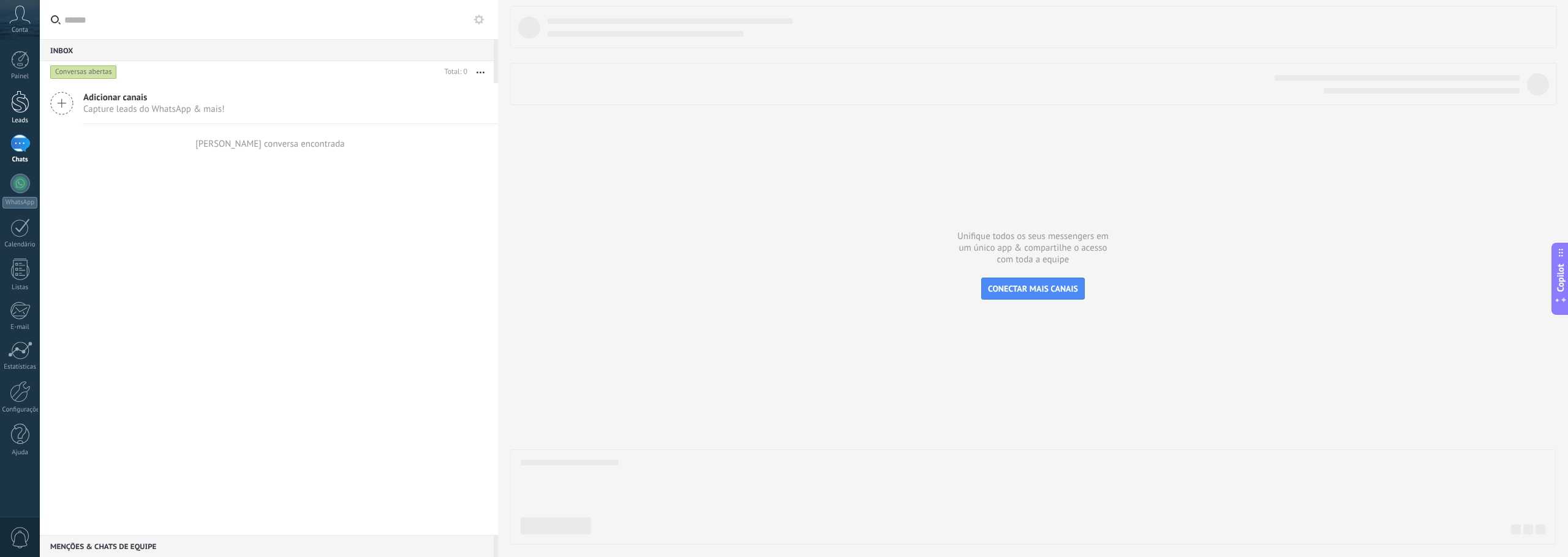
click at [20, 106] on div at bounding box center [20, 102] width 18 height 22
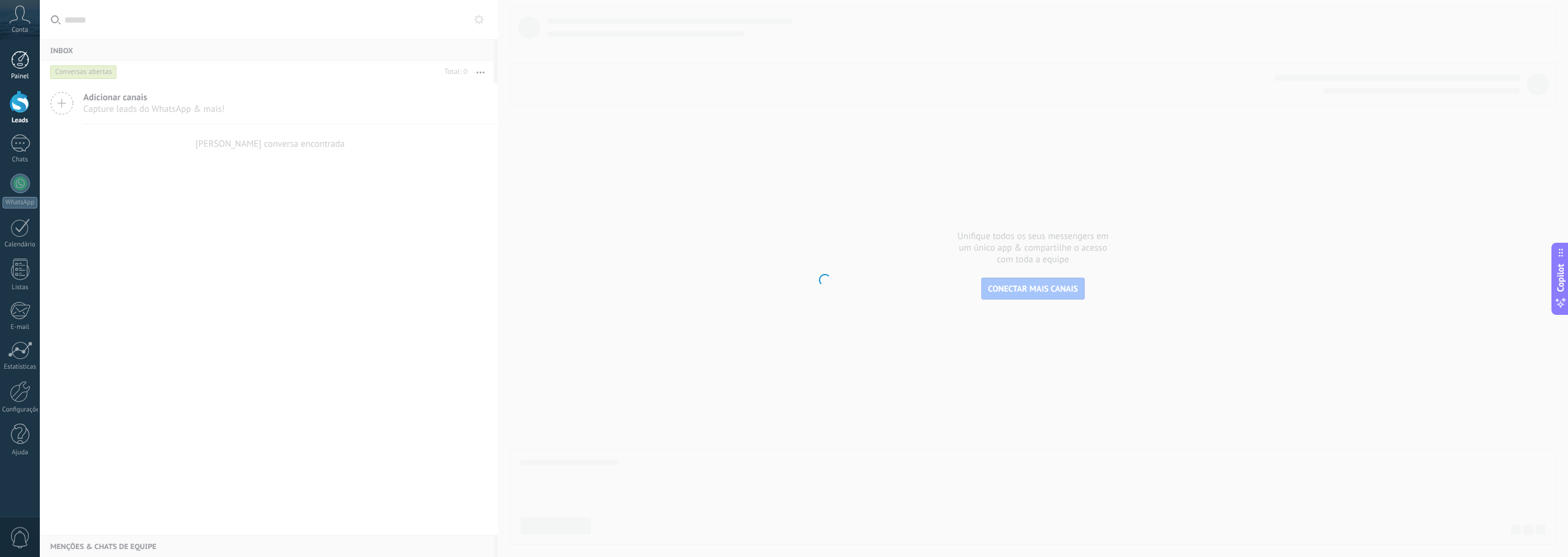
click at [21, 70] on link "Painel" at bounding box center [20, 66] width 40 height 30
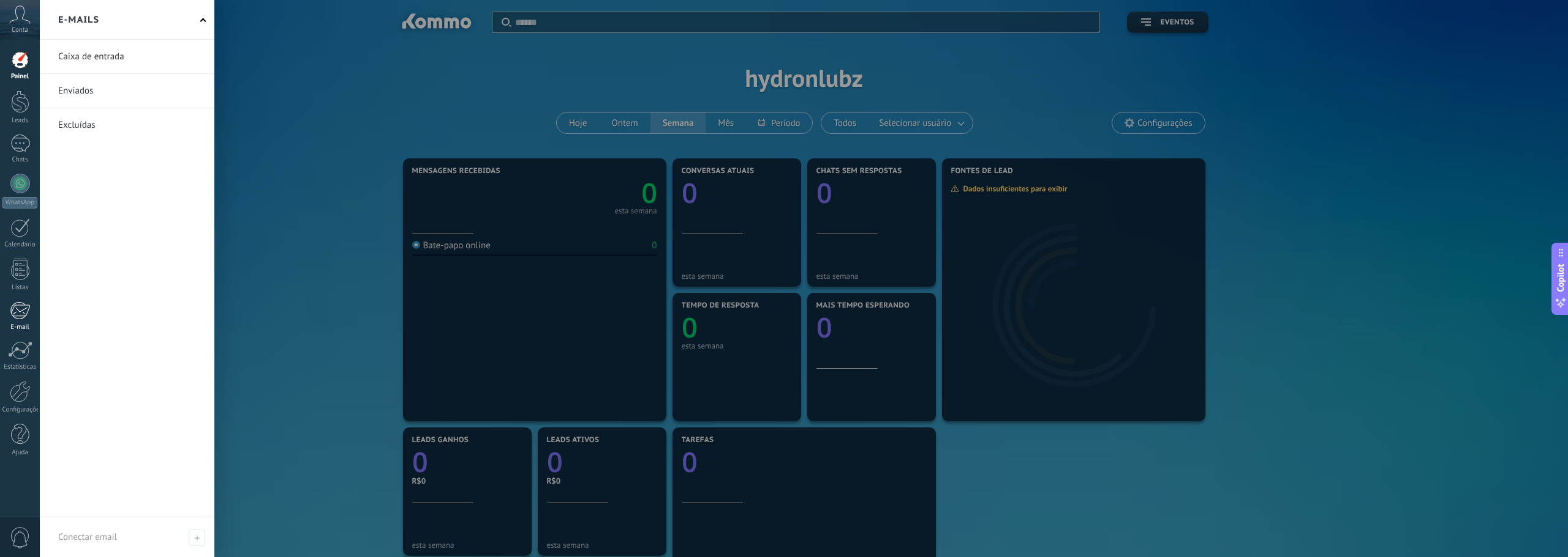
click at [16, 321] on link "E-mail" at bounding box center [20, 317] width 40 height 30
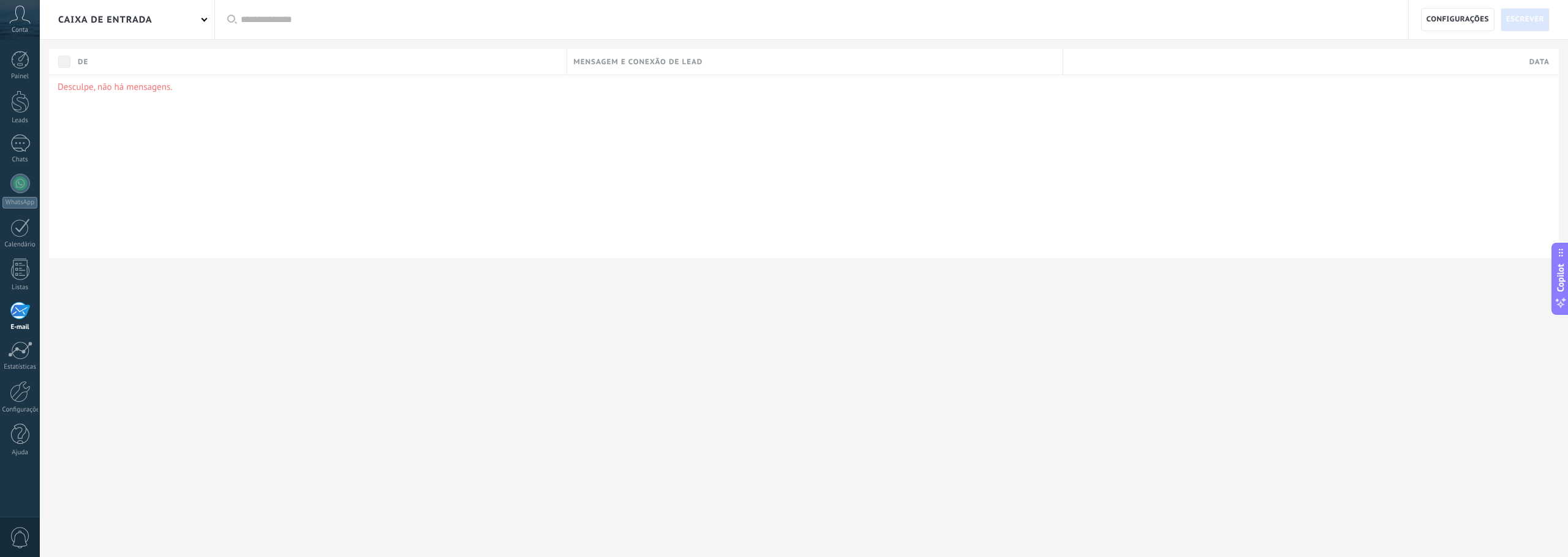
click at [19, 17] on icon at bounding box center [20, 14] width 22 height 18
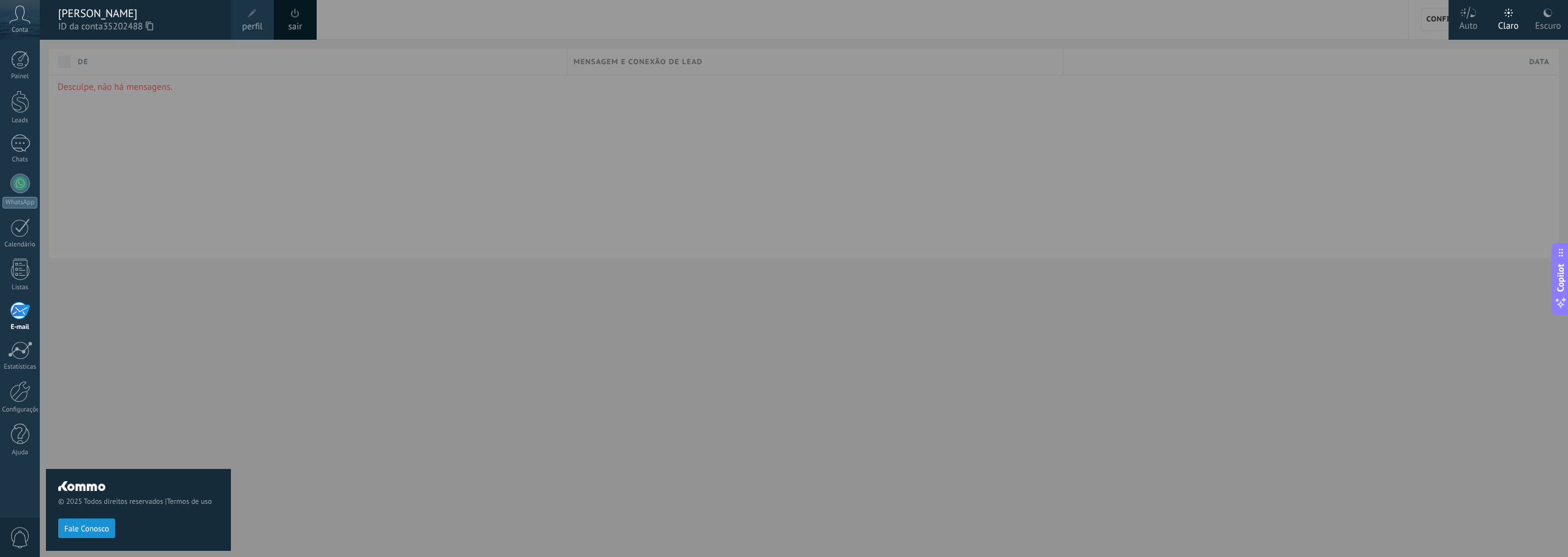
click at [383, 310] on div at bounding box center [824, 278] width 1568 height 557
click at [336, 407] on div at bounding box center [824, 278] width 1568 height 557
click at [25, 64] on div at bounding box center [20, 60] width 18 height 18
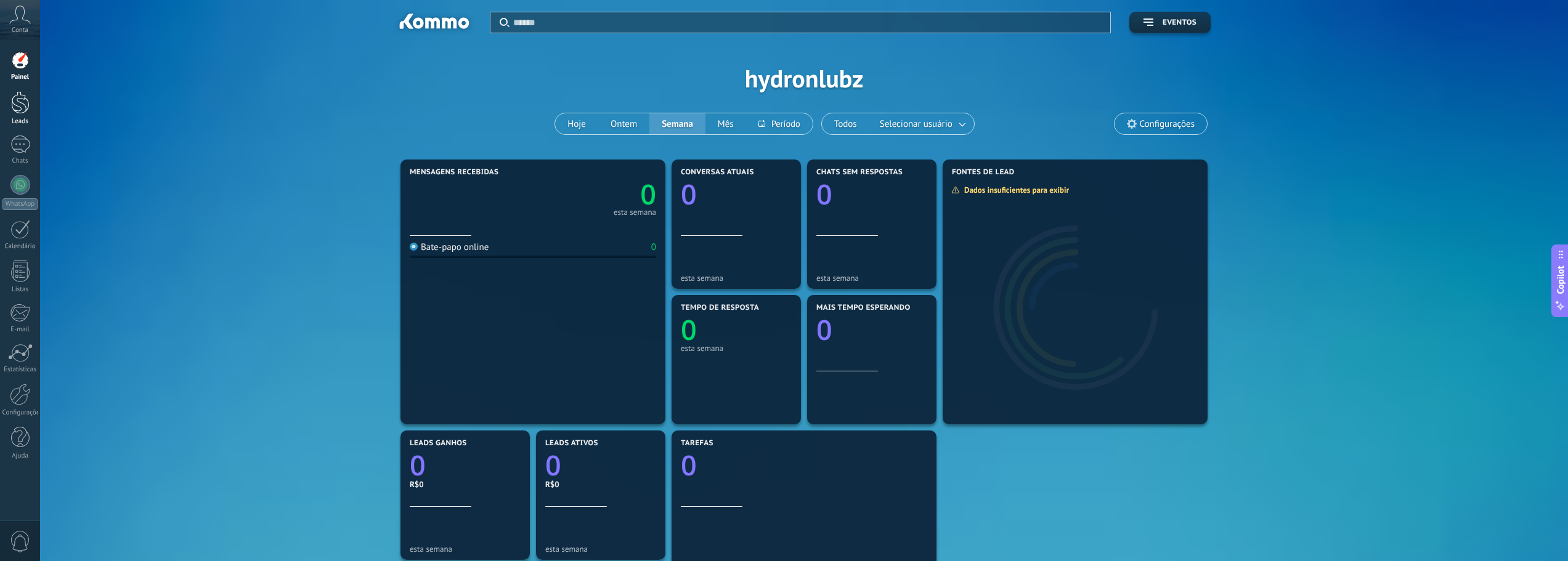
click at [23, 113] on div at bounding box center [20, 103] width 18 height 22
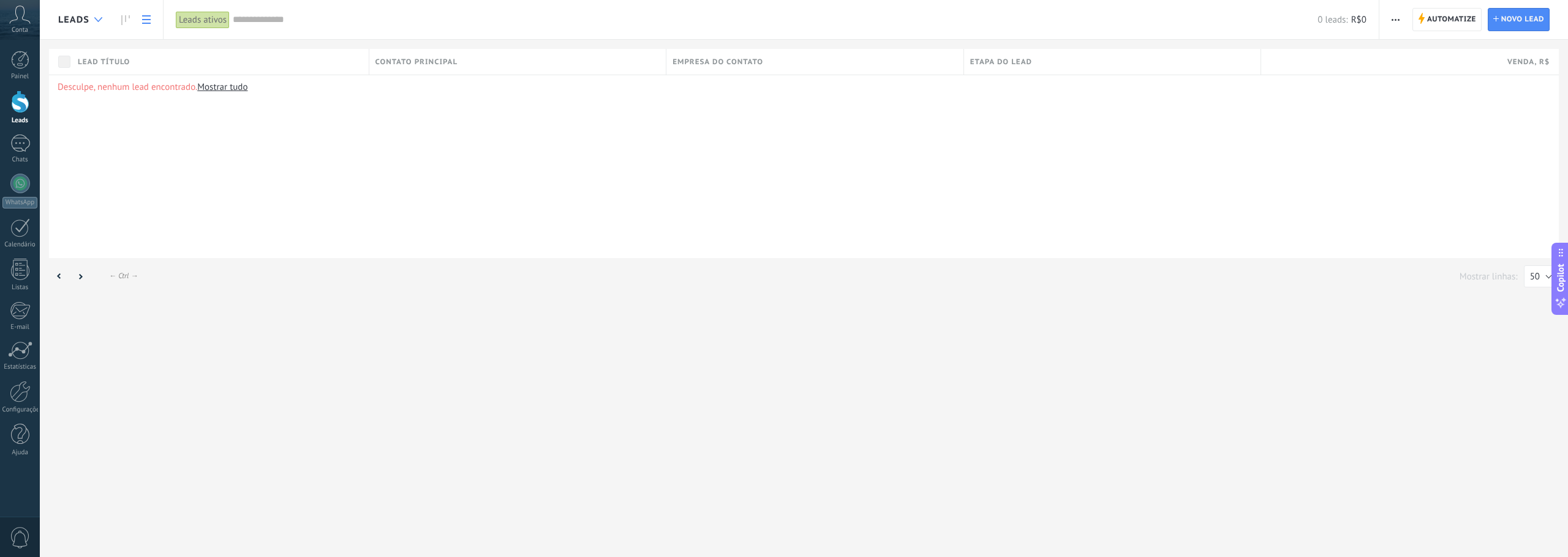
click at [100, 22] on div at bounding box center [98, 20] width 20 height 24
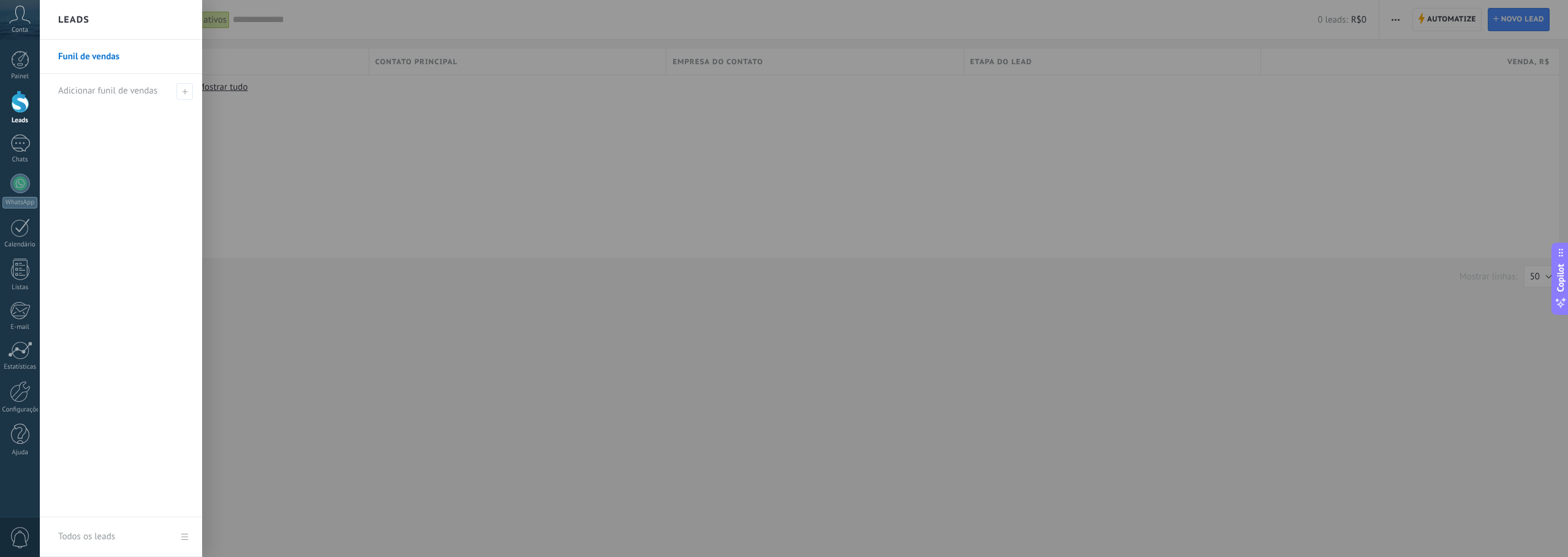
click at [104, 55] on link "Funil de vendas" at bounding box center [124, 57] width 132 height 34
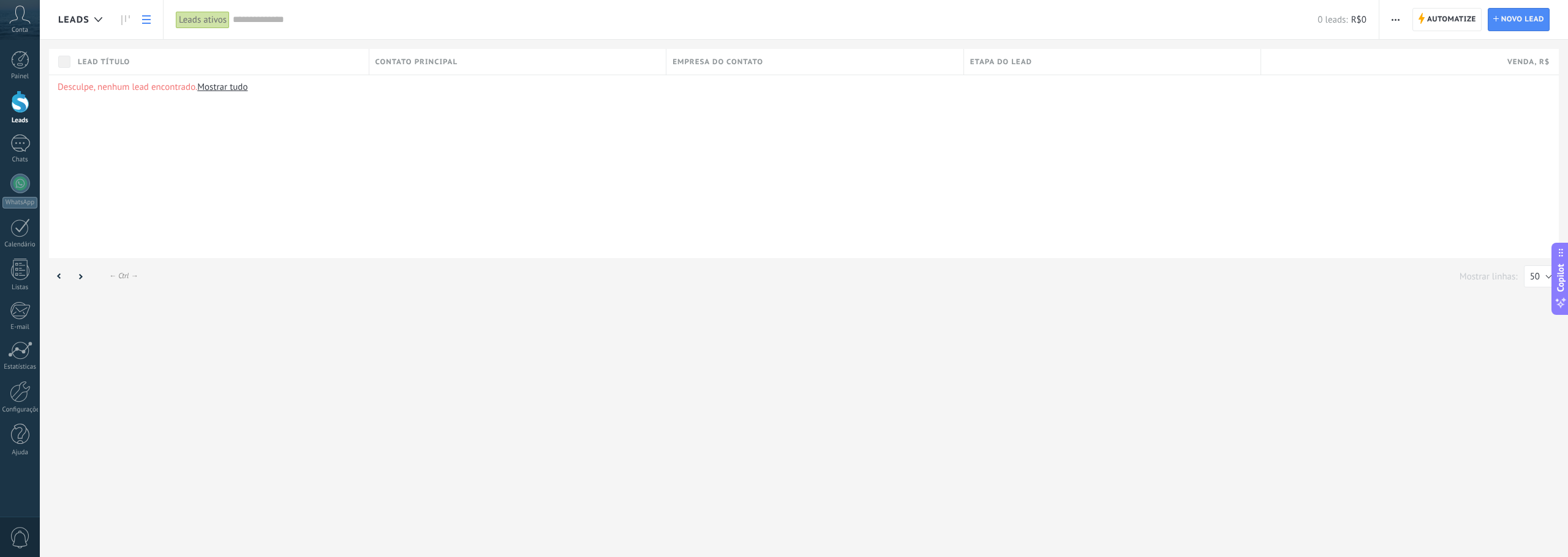
click at [31, 27] on div "Conta" at bounding box center [20, 20] width 40 height 40
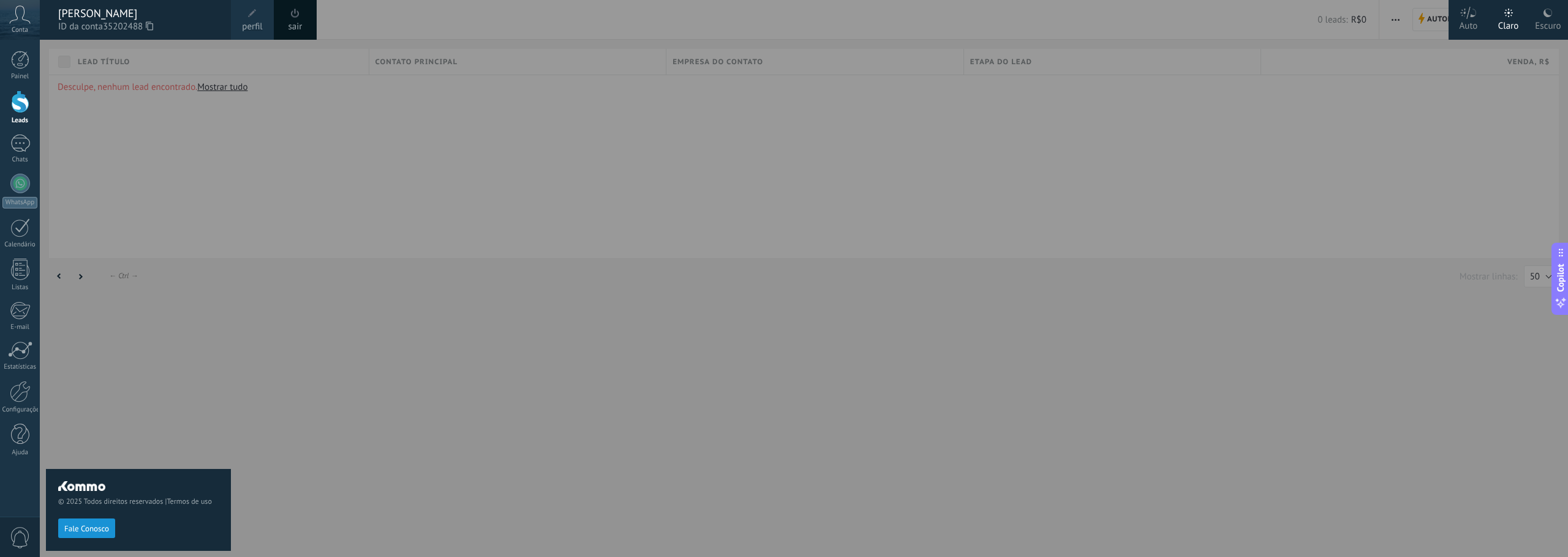
click at [304, 25] on div "sair" at bounding box center [295, 20] width 43 height 40
